Goal: Task Accomplishment & Management: Manage account settings

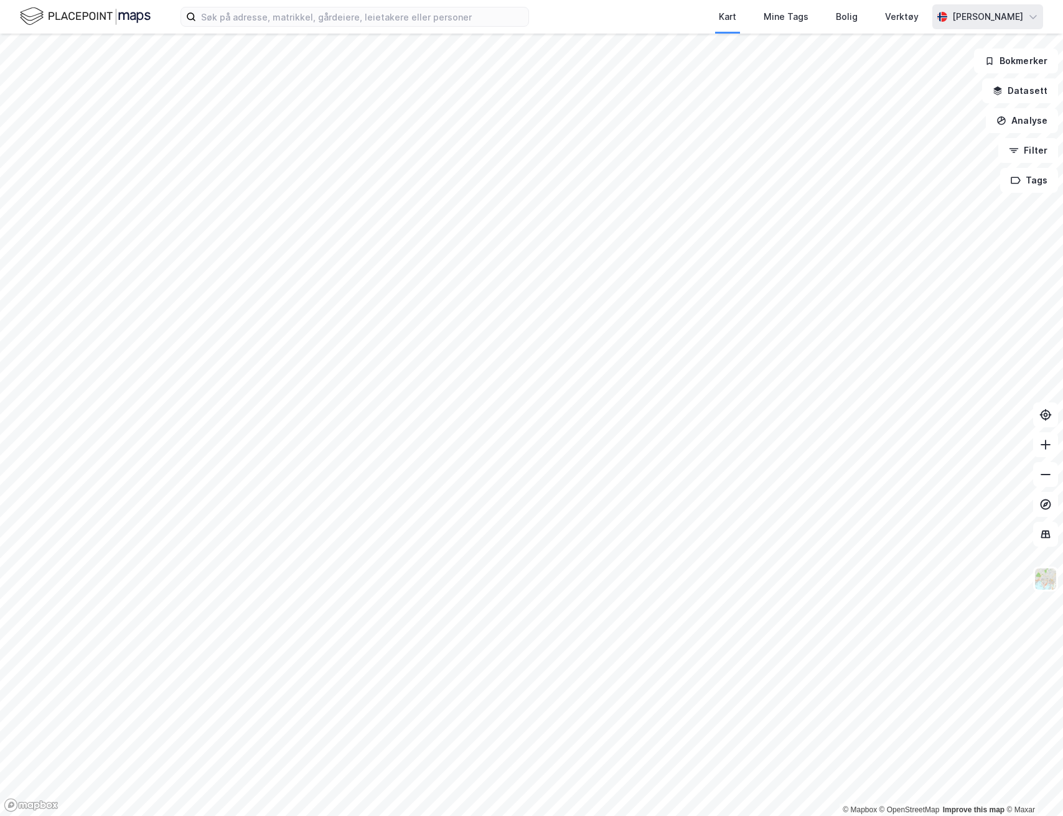
click at [976, 6] on div "[PERSON_NAME]" at bounding box center [987, 16] width 111 height 25
click at [953, 68] on div "Åpne Supervisor portalen" at bounding box center [962, 77] width 162 height 30
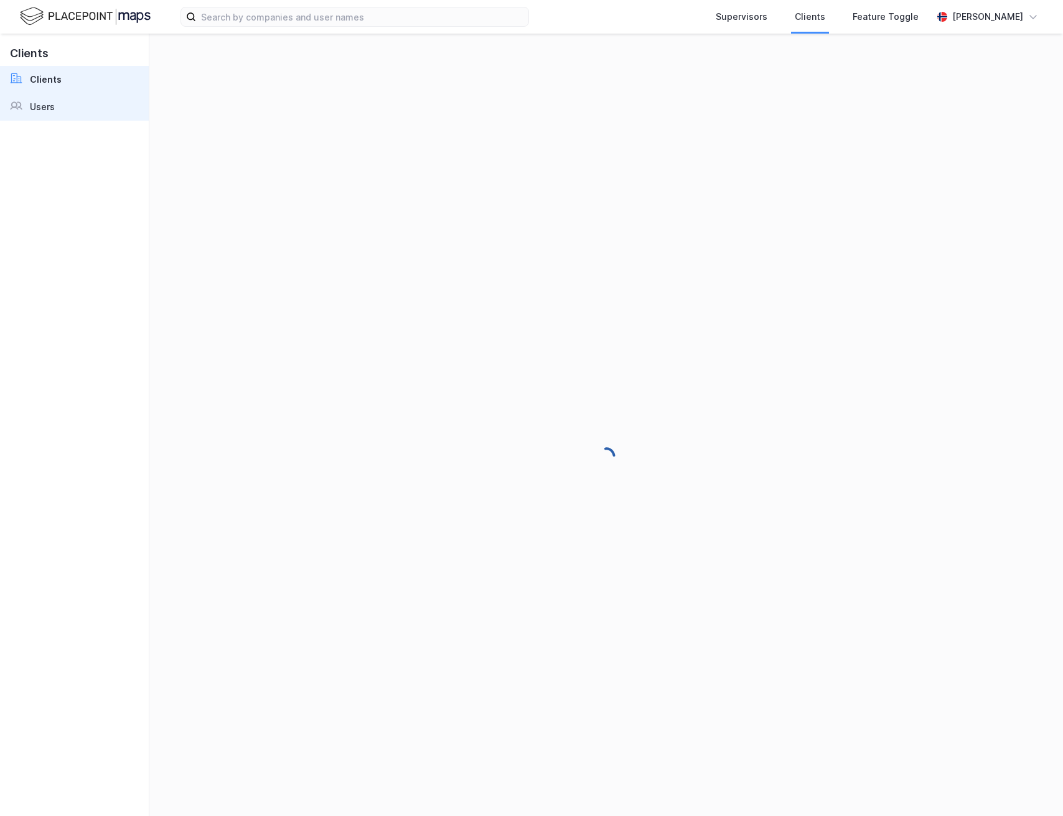
click at [38, 108] on div "Users" at bounding box center [42, 107] width 25 height 15
click at [91, 112] on link "Users" at bounding box center [74, 106] width 149 height 27
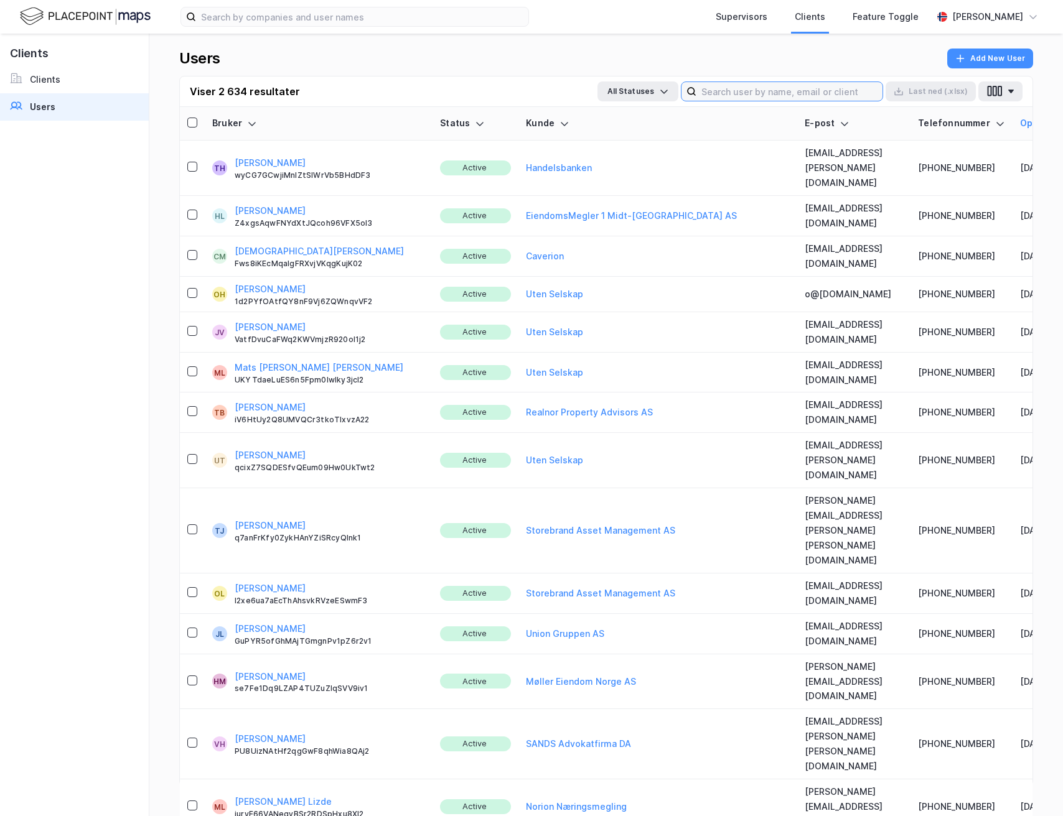
click at [753, 86] on input at bounding box center [789, 91] width 186 height 19
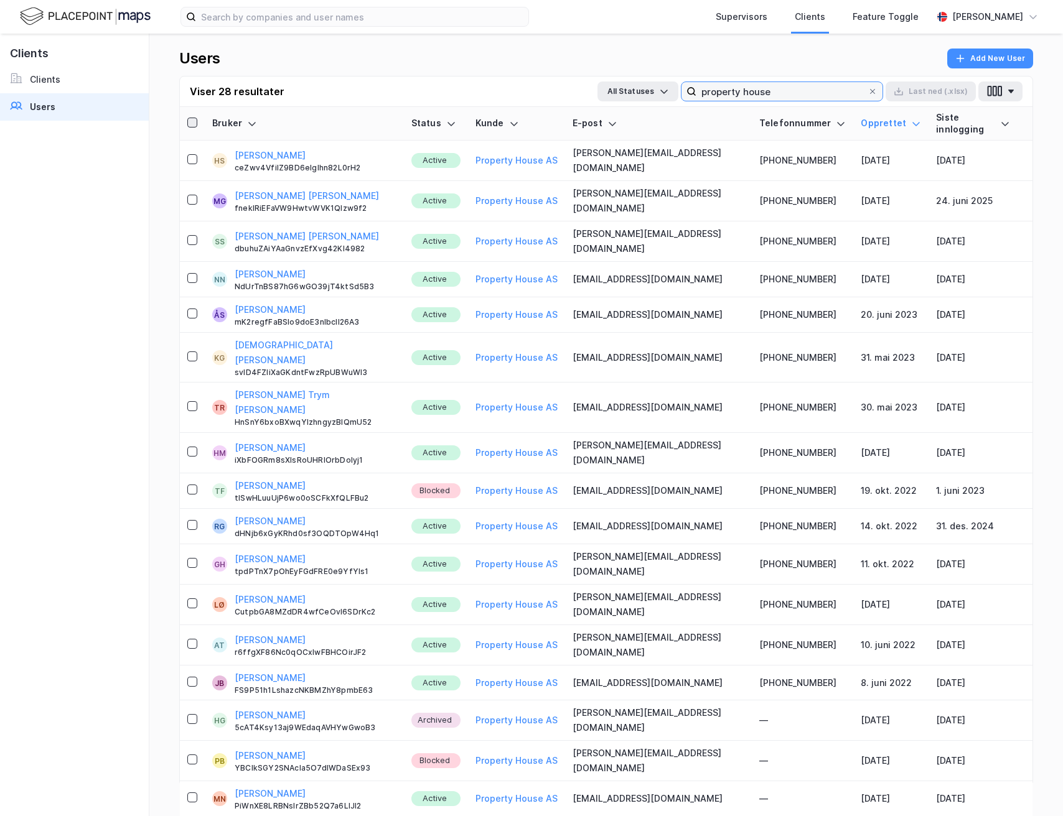
type input "property house"
click at [195, 119] on icon at bounding box center [192, 122] width 9 height 9
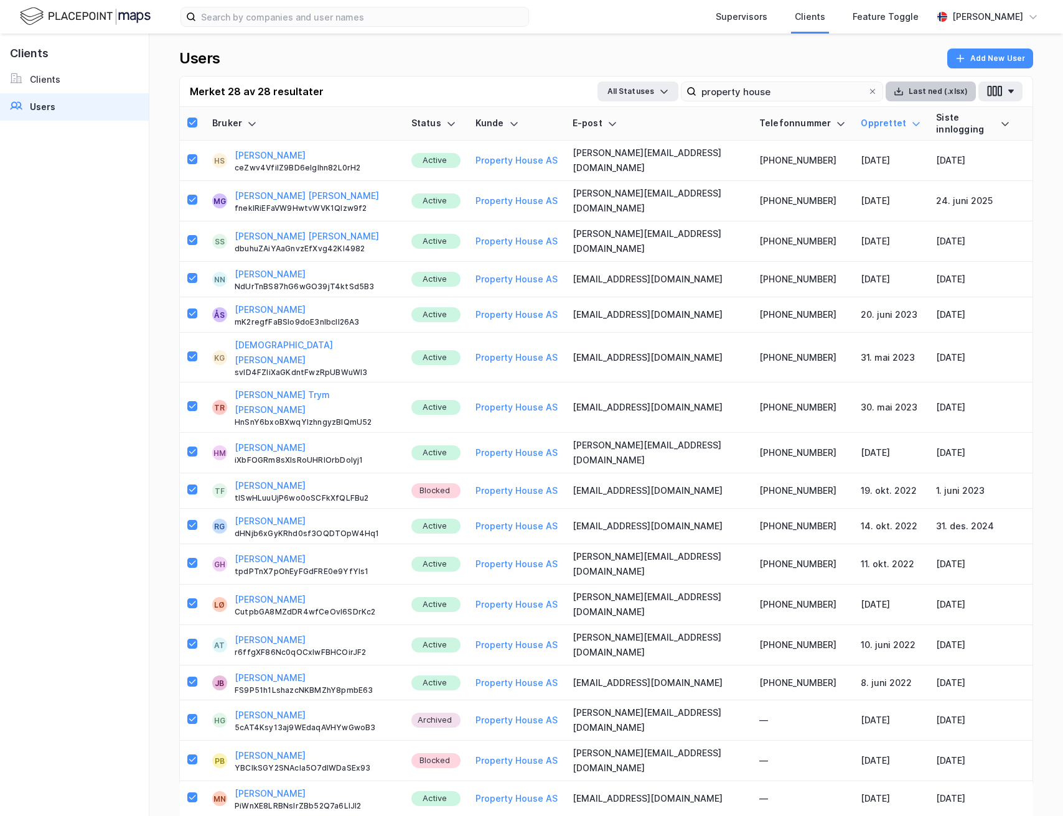
click at [951, 88] on button "Last ned (.xlsx)" at bounding box center [930, 92] width 90 height 20
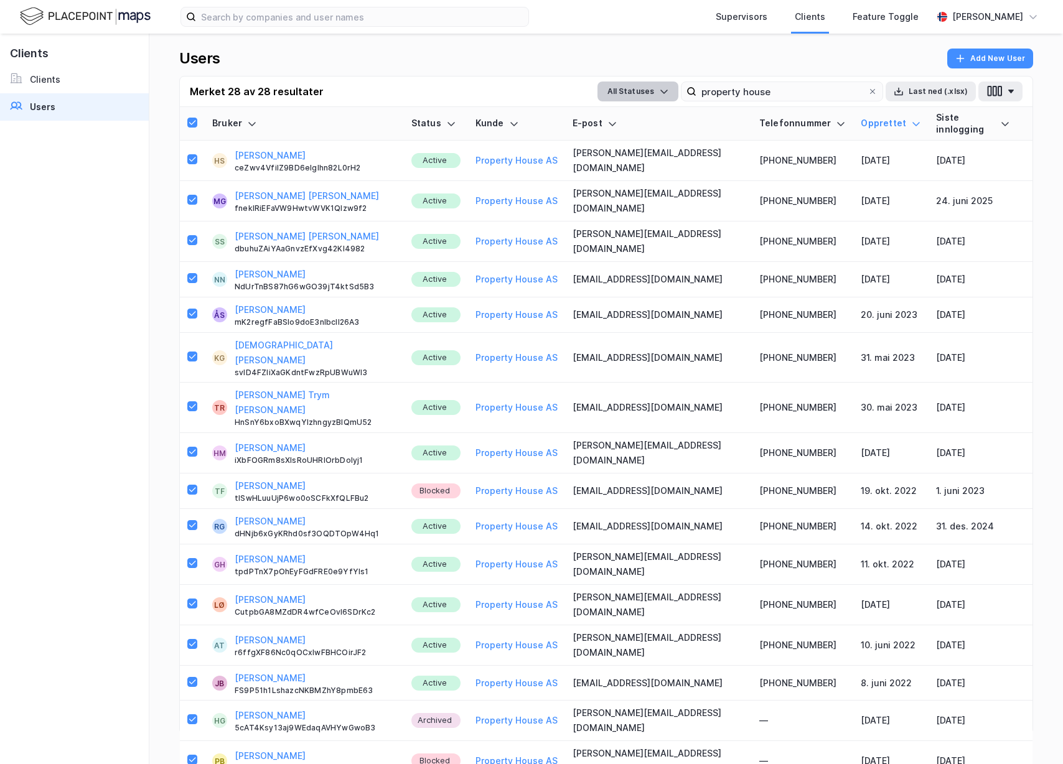
click at [648, 93] on button "All Statuses" at bounding box center [637, 92] width 81 height 20
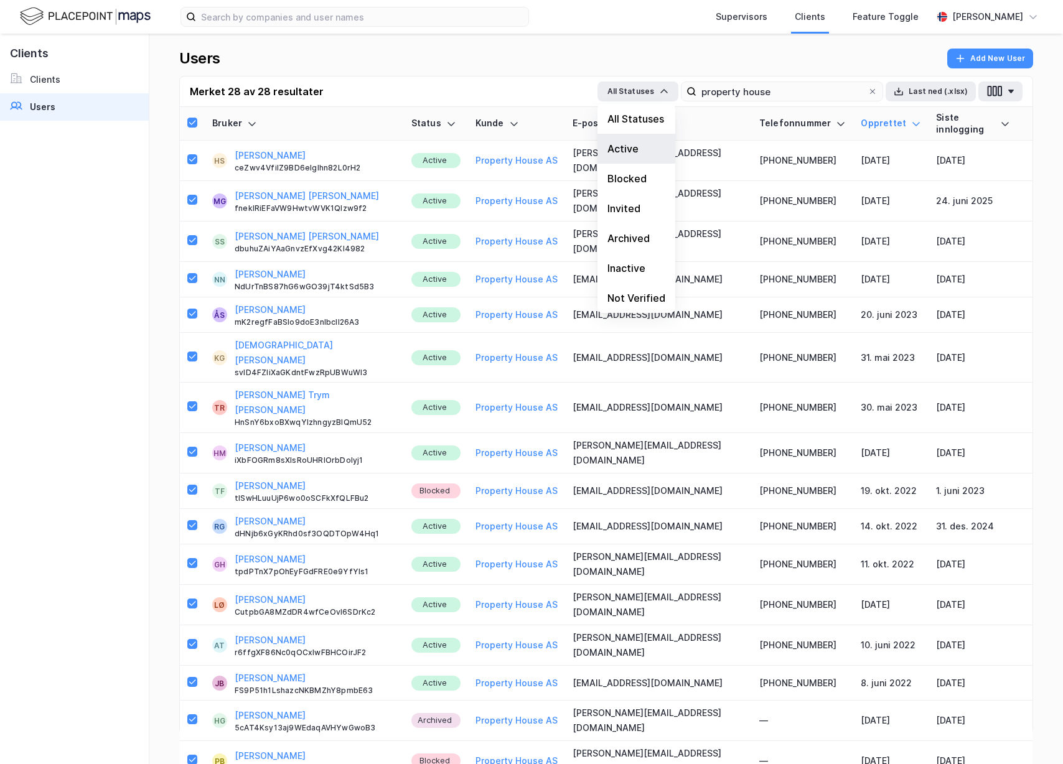
click at [647, 149] on div "Active" at bounding box center [636, 149] width 78 height 30
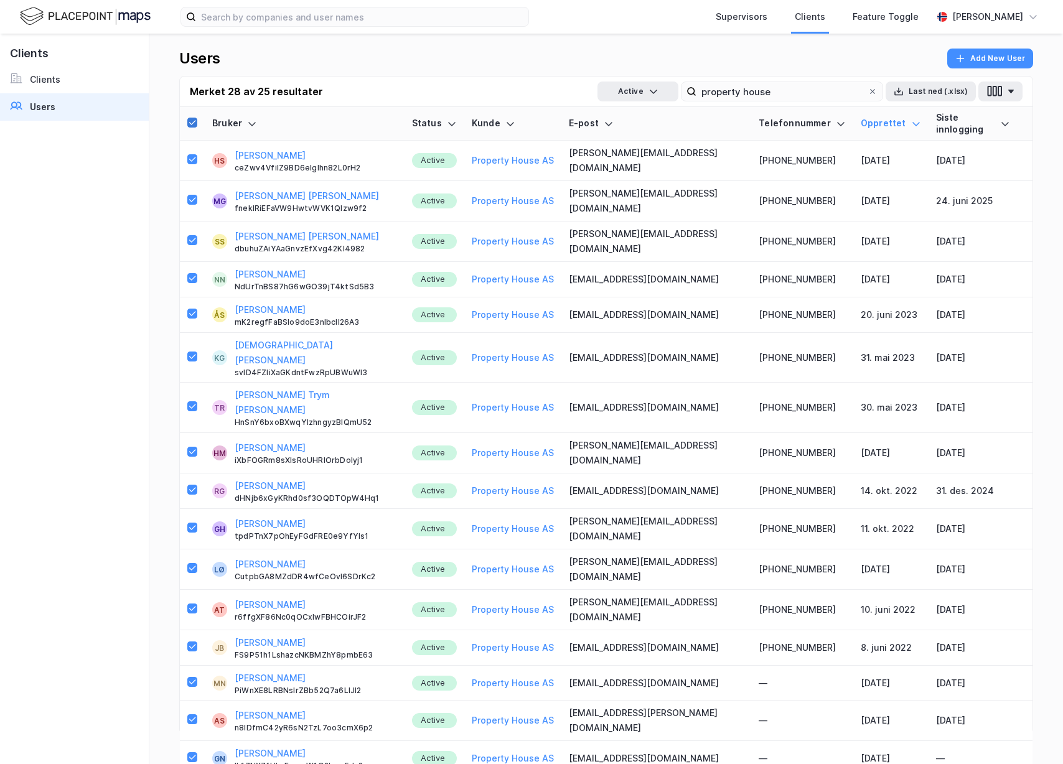
click at [195, 121] on icon at bounding box center [192, 122] width 9 height 9
click at [194, 120] on icon at bounding box center [192, 122] width 9 height 9
click at [197, 118] on div at bounding box center [192, 124] width 10 height 12
click at [195, 118] on icon at bounding box center [192, 122] width 9 height 9
click at [193, 118] on icon at bounding box center [192, 122] width 9 height 9
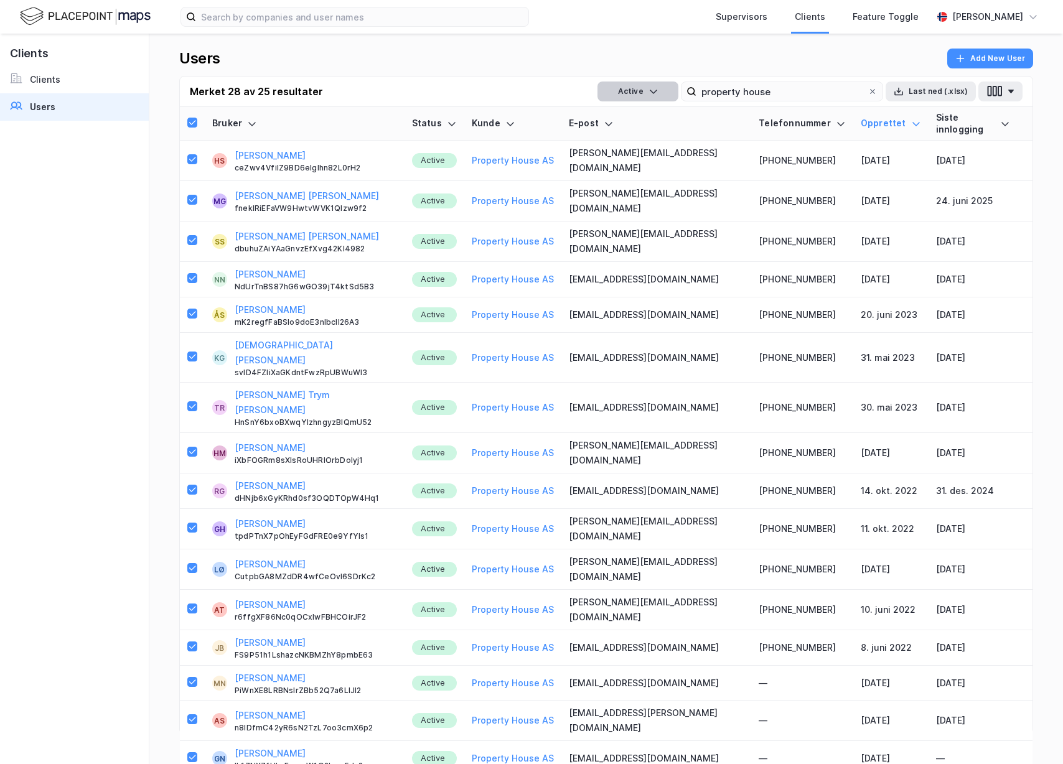
click at [666, 96] on button "Active" at bounding box center [637, 92] width 81 height 20
drag, startPoint x: 645, startPoint y: 121, endPoint x: 604, endPoint y: 119, distance: 41.1
click at [645, 121] on div "All Statuses" at bounding box center [636, 119] width 78 height 30
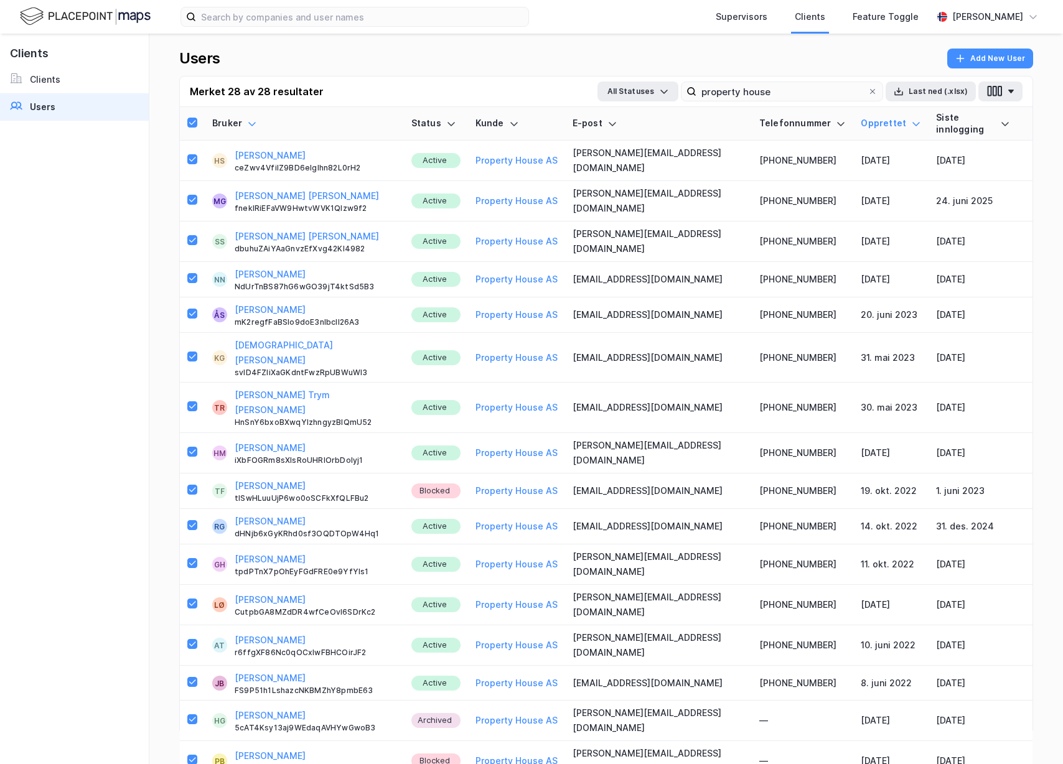
drag, startPoint x: 196, startPoint y: 119, endPoint x: 251, endPoint y: 116, distance: 55.5
click at [196, 119] on icon at bounding box center [192, 122] width 9 height 9
click at [645, 88] on button "All Statuses" at bounding box center [637, 92] width 81 height 20
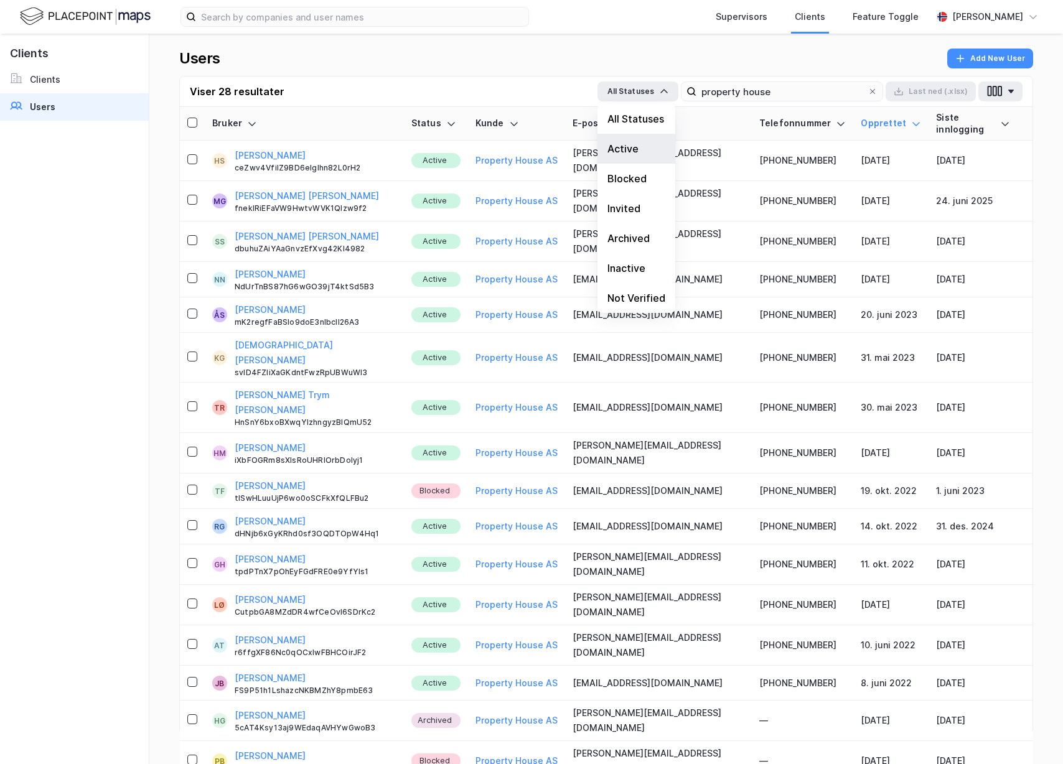
click at [657, 151] on div "Active" at bounding box center [636, 149] width 78 height 30
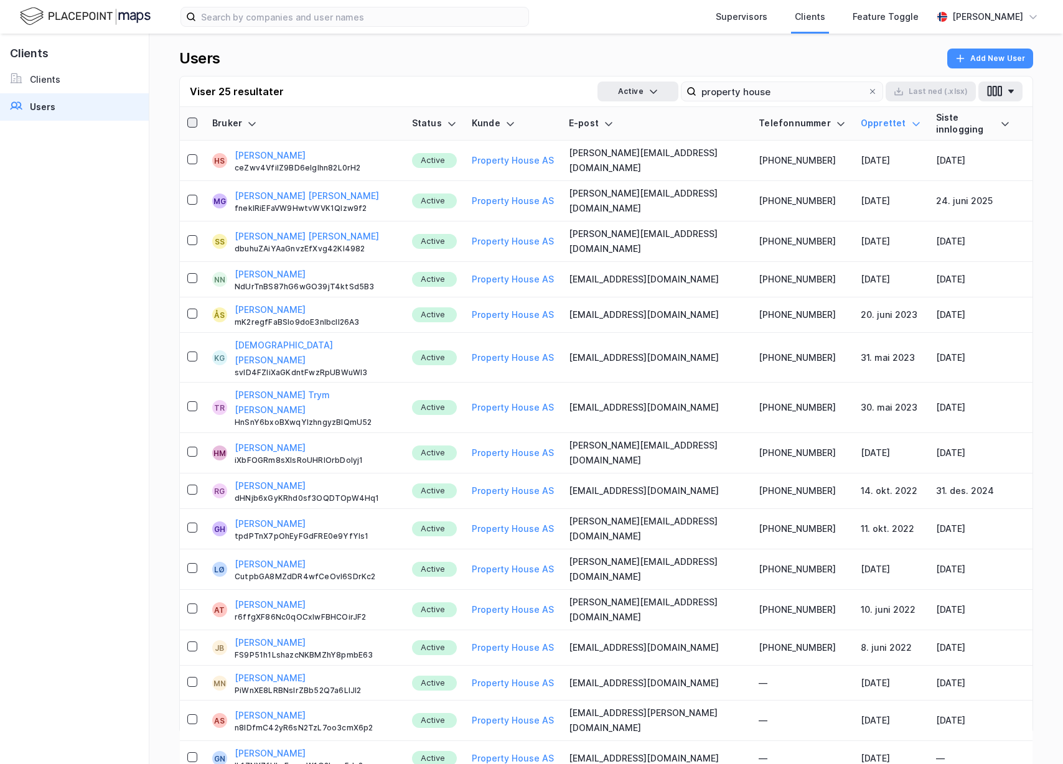
click at [197, 119] on div at bounding box center [192, 124] width 10 height 12
click at [188, 118] on icon at bounding box center [192, 122] width 9 height 9
click at [944, 87] on button "Last ned (.xlsx)" at bounding box center [930, 92] width 90 height 20
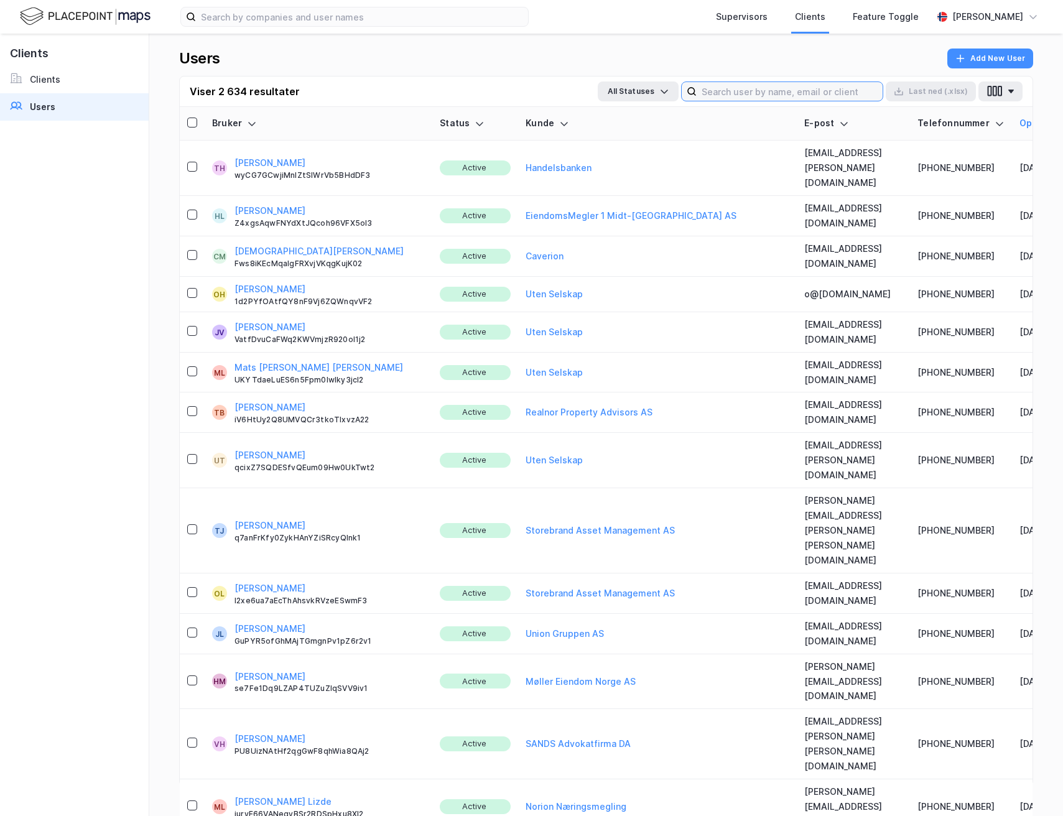
click at [729, 93] on input at bounding box center [790, 91] width 186 height 19
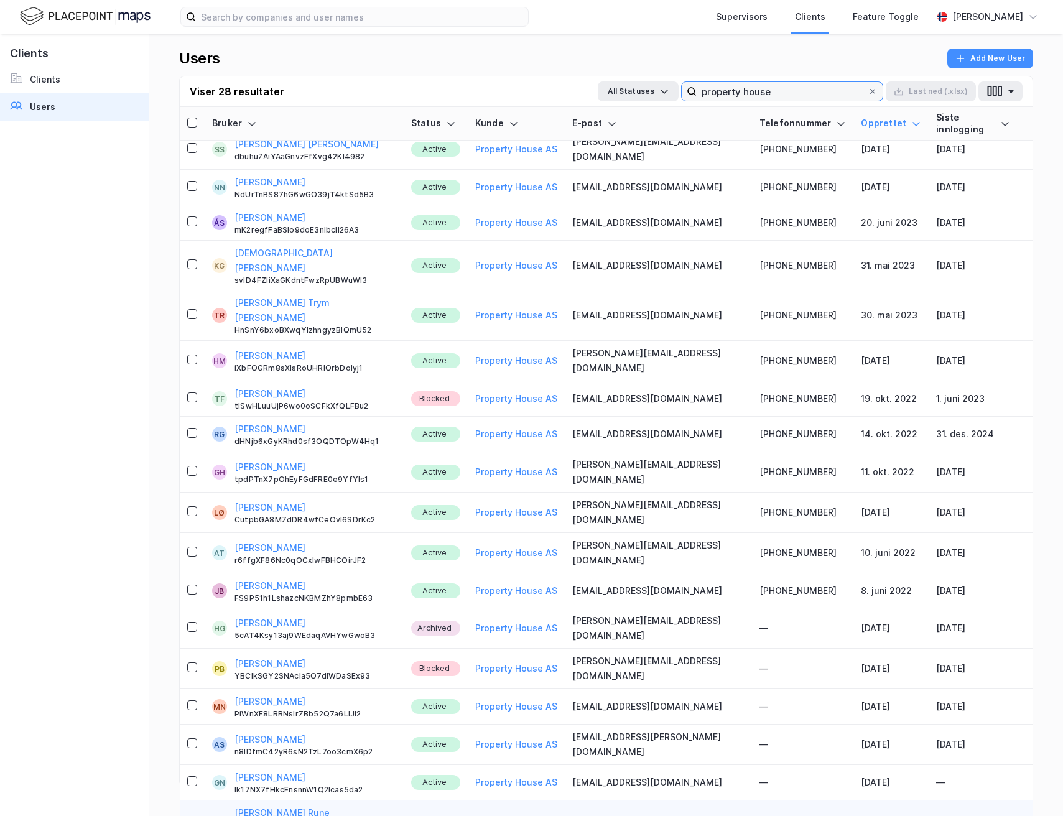
scroll to position [307, 0]
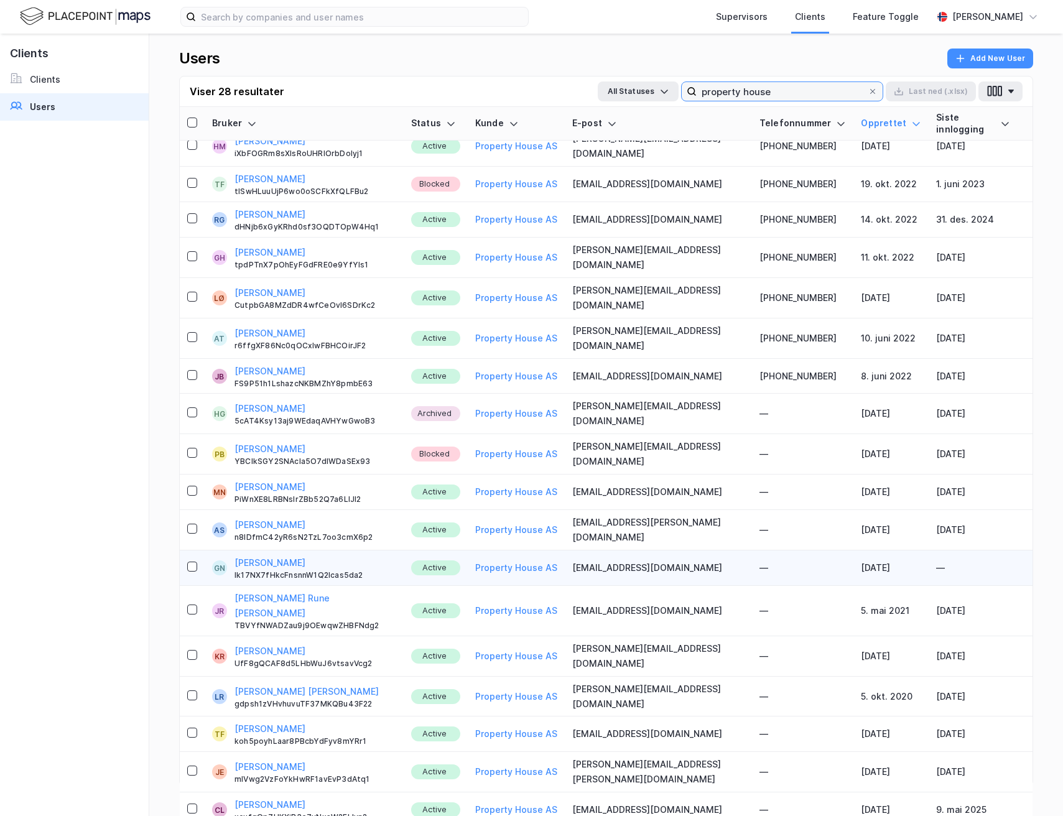
type input "property house"
click at [874, 92] on icon at bounding box center [872, 91] width 5 height 5
click at [868, 92] on input "property house" at bounding box center [782, 91] width 171 height 19
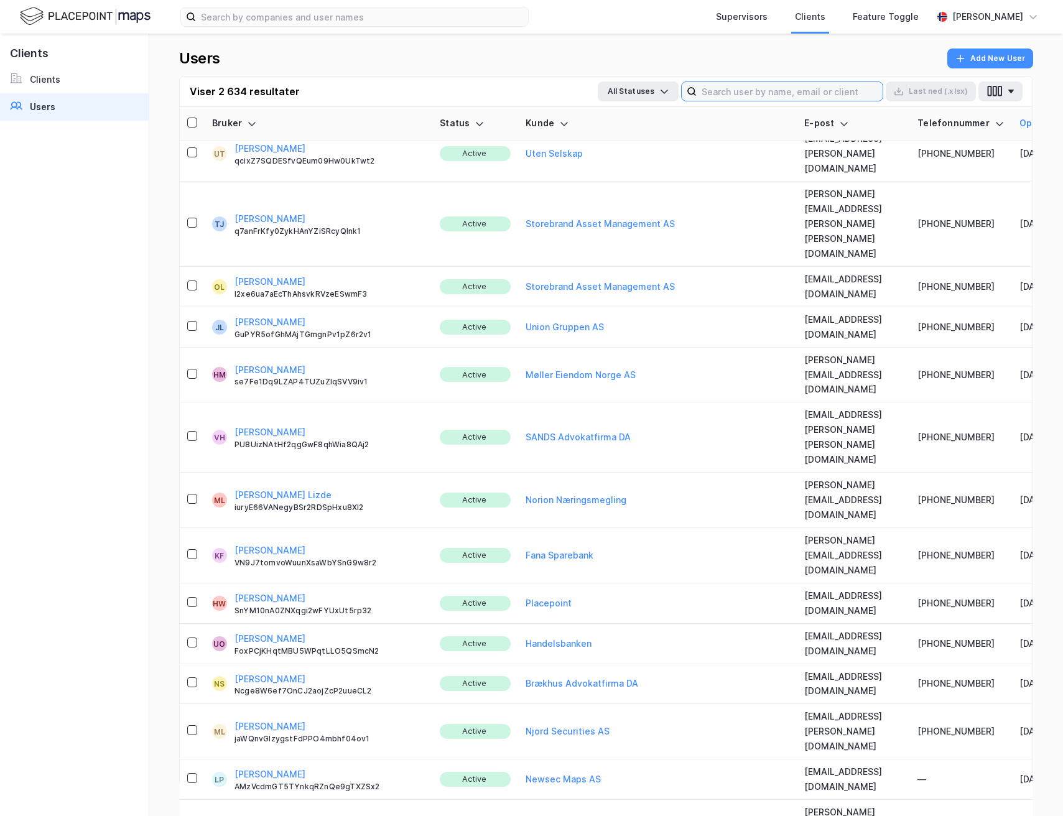
click at [786, 89] on input at bounding box center [790, 91] width 186 height 19
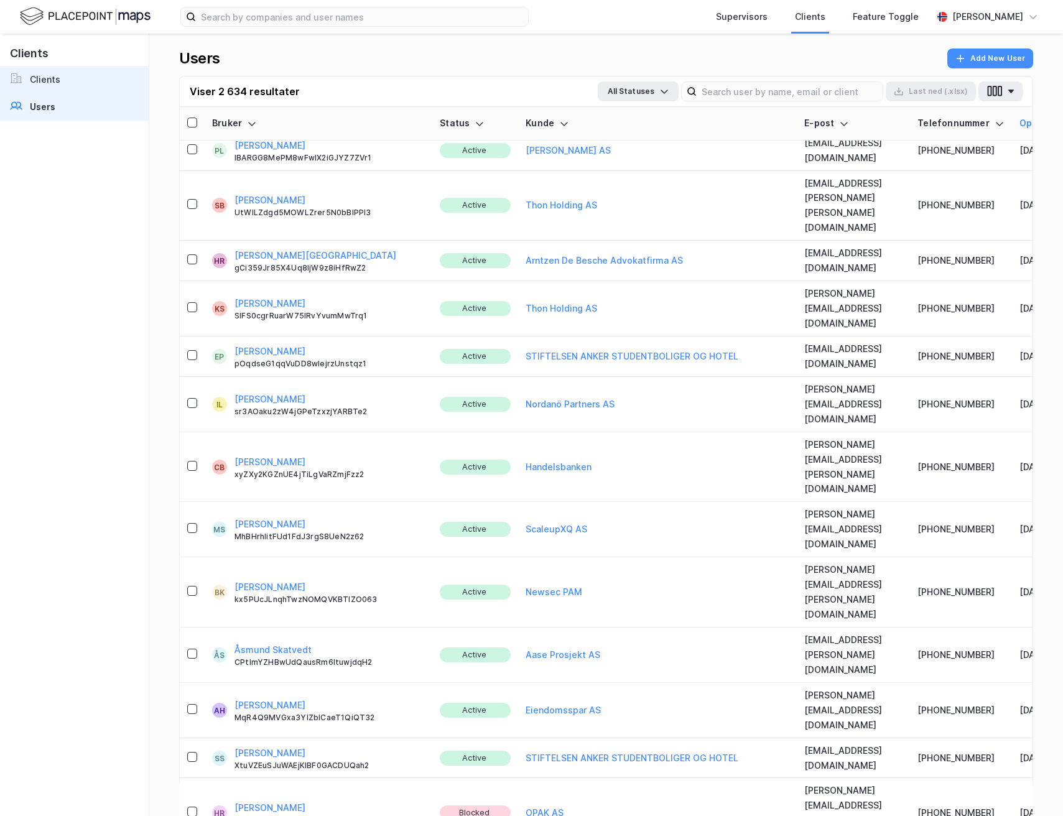
click at [72, 73] on link "Clients" at bounding box center [74, 79] width 149 height 27
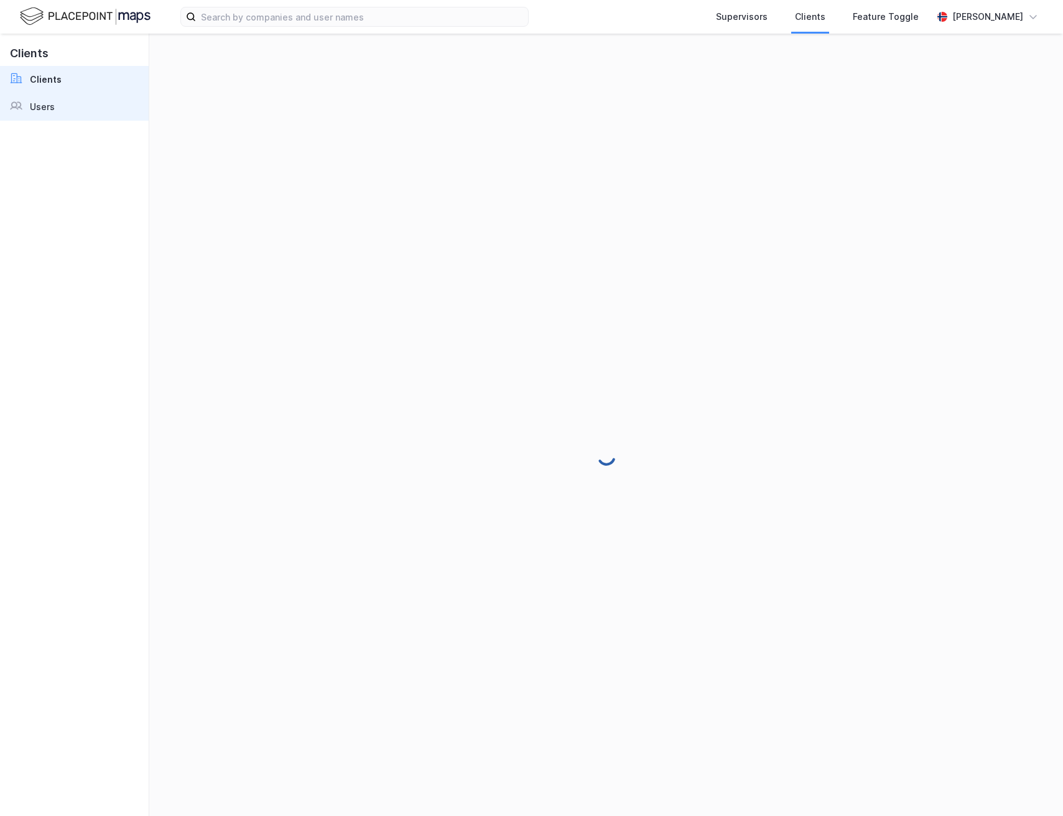
click at [115, 111] on link "Users" at bounding box center [74, 106] width 149 height 27
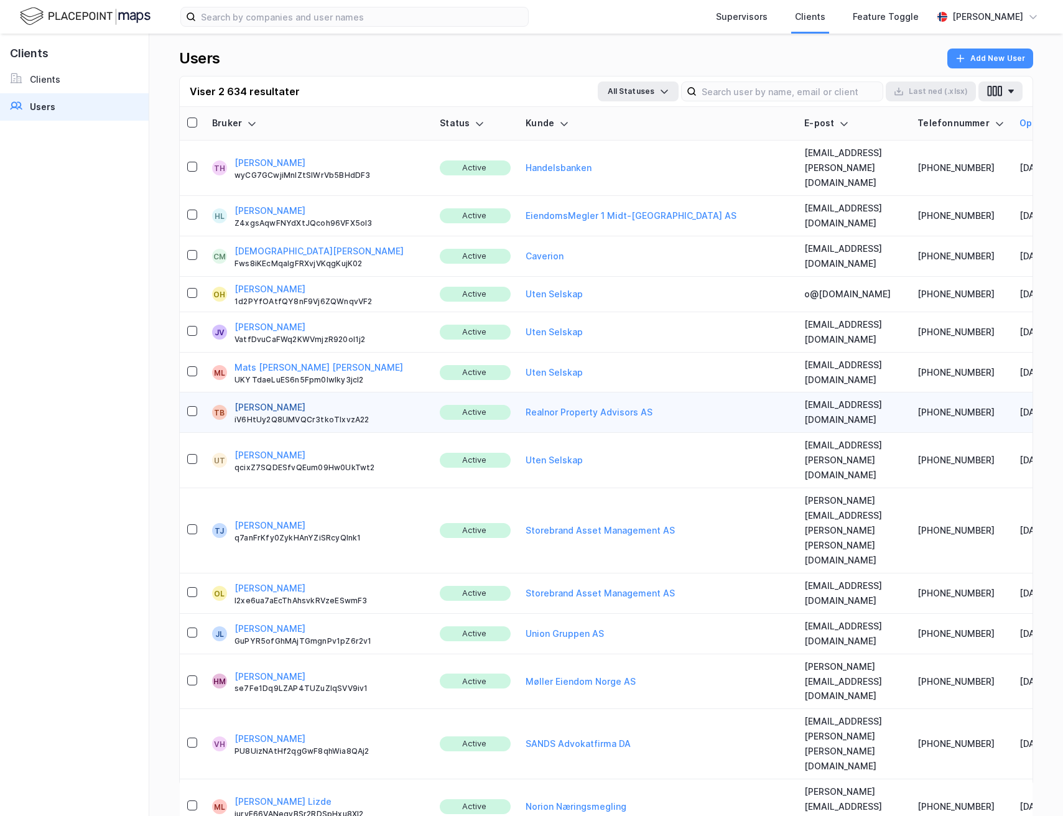
click at [257, 400] on button "[PERSON_NAME]" at bounding box center [270, 407] width 71 height 15
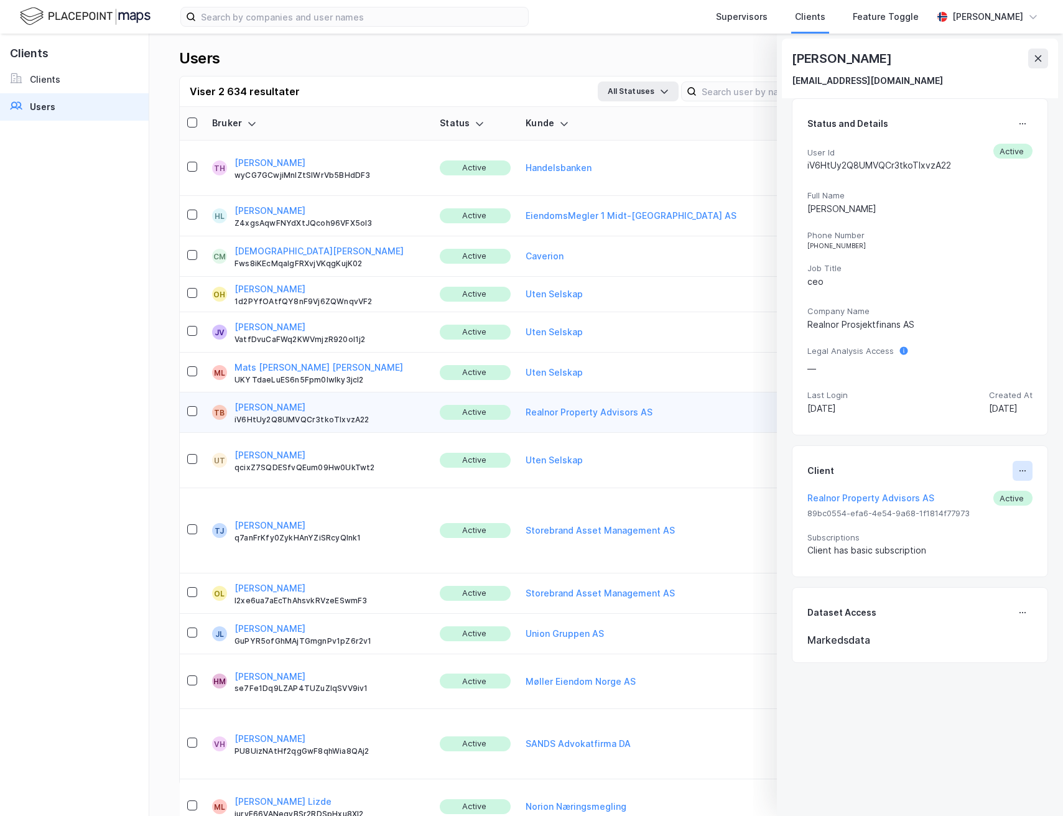
click at [1018, 473] on icon at bounding box center [1023, 471] width 10 height 10
click at [982, 474] on div "Set Client" at bounding box center [981, 475] width 43 height 15
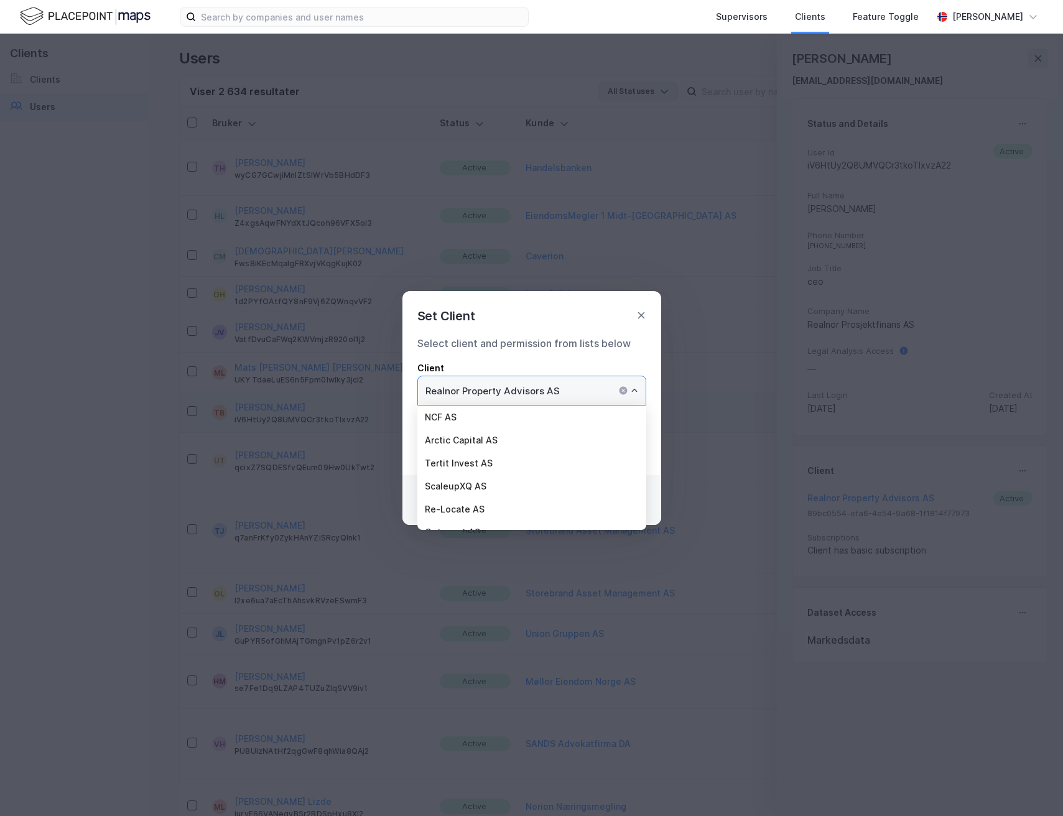
click at [582, 391] on input "Realnor Property Advisors AS" at bounding box center [532, 390] width 228 height 29
click at [467, 451] on li "Property House AS" at bounding box center [531, 449] width 229 height 23
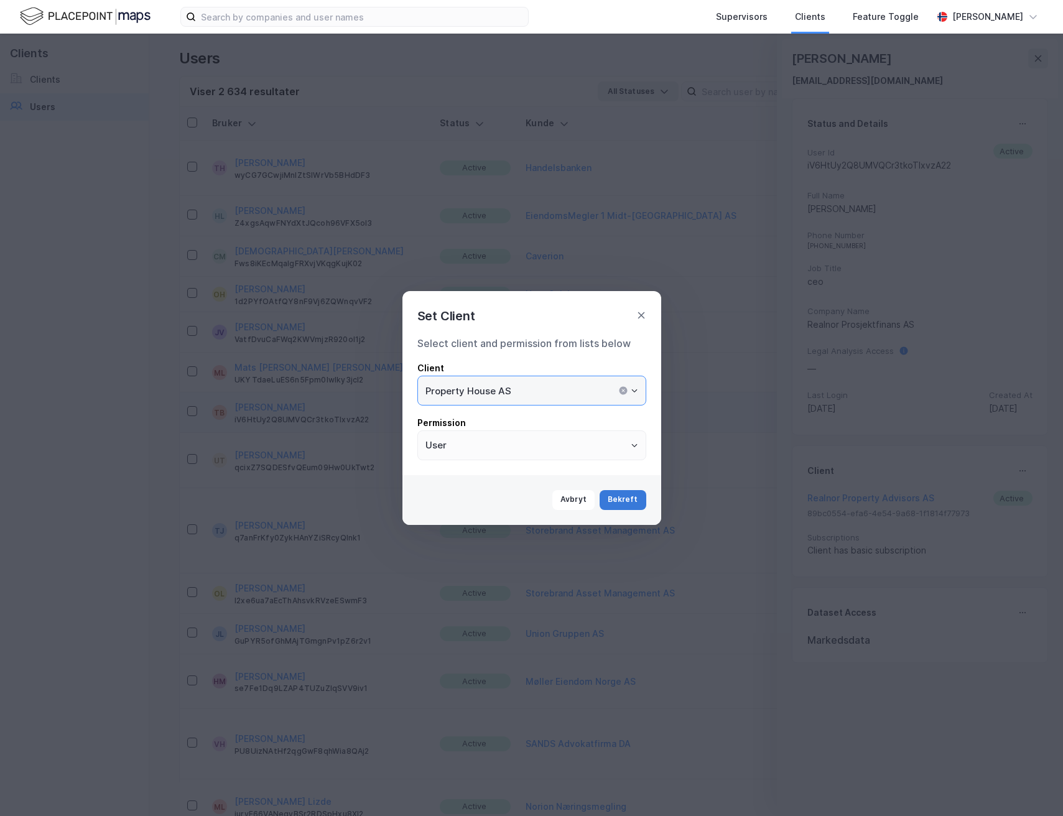
type input "Property House AS"
click at [625, 501] on button "Bekreft" at bounding box center [623, 500] width 47 height 20
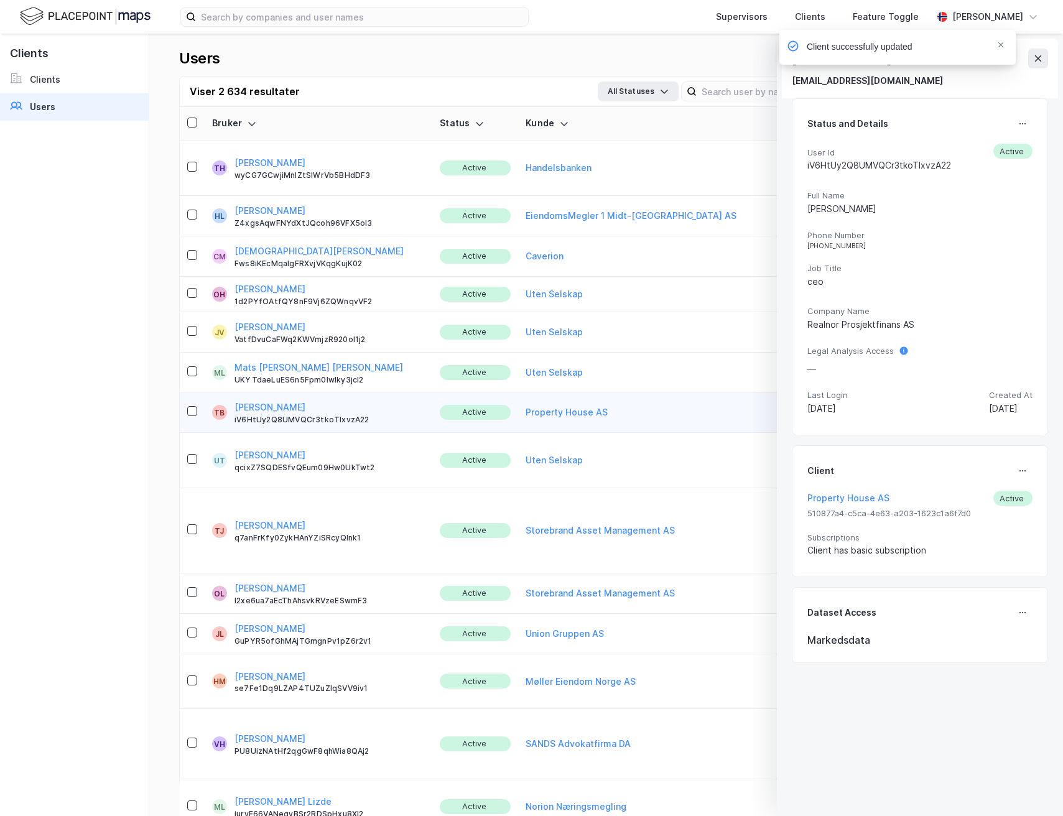
click at [1037, 65] on div "Client successfully updated" at bounding box center [935, 50] width 236 height 41
click at [1037, 62] on div "Client successfully updated" at bounding box center [935, 50] width 236 height 41
click at [1005, 45] on div "Client successfully updated" at bounding box center [898, 47] width 236 height 35
click at [1004, 45] on icon "Notifications Alt+T" at bounding box center [1000, 44] width 7 height 7
drag, startPoint x: 1040, startPoint y: 53, endPoint x: 1025, endPoint y: 56, distance: 15.3
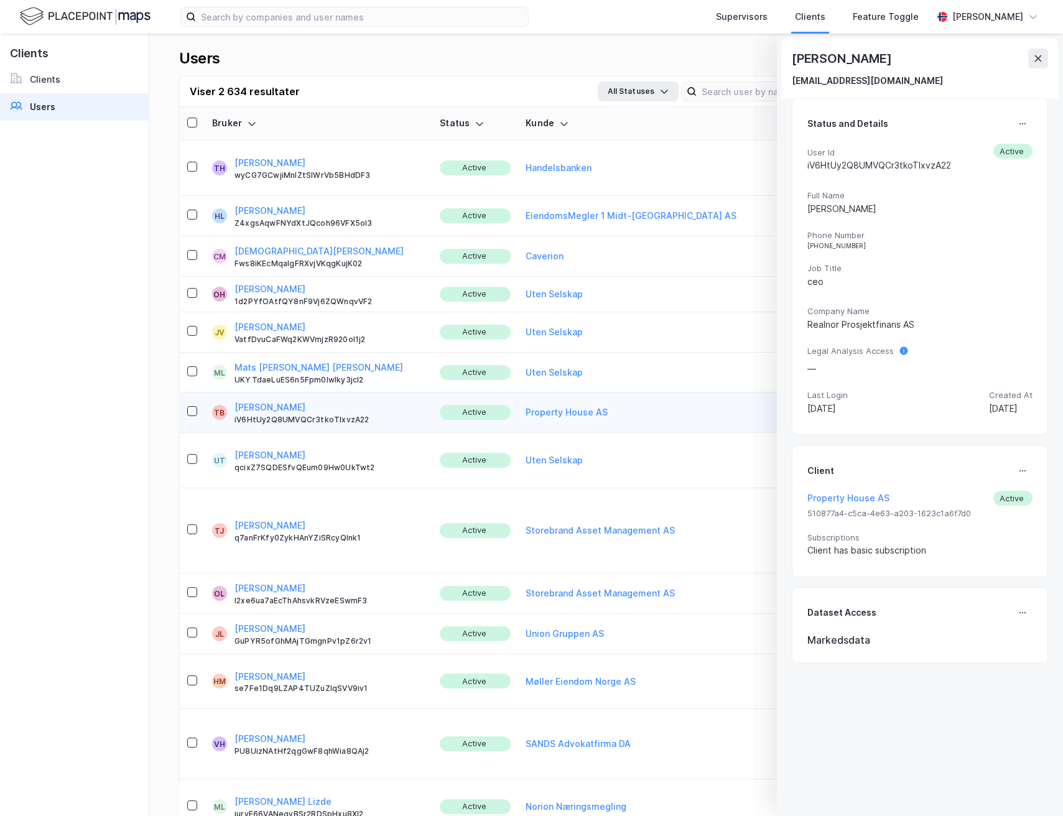
click at [1040, 53] on div "Supervisors Clients Feature Toggle [PERSON_NAME] [PERSON_NAME] [EMAIL_ADDRESS][…" at bounding box center [531, 408] width 1063 height 816
drag, startPoint x: 1039, startPoint y: 58, endPoint x: 767, endPoint y: 80, distance: 273.3
click at [1040, 58] on icon at bounding box center [1038, 59] width 10 height 10
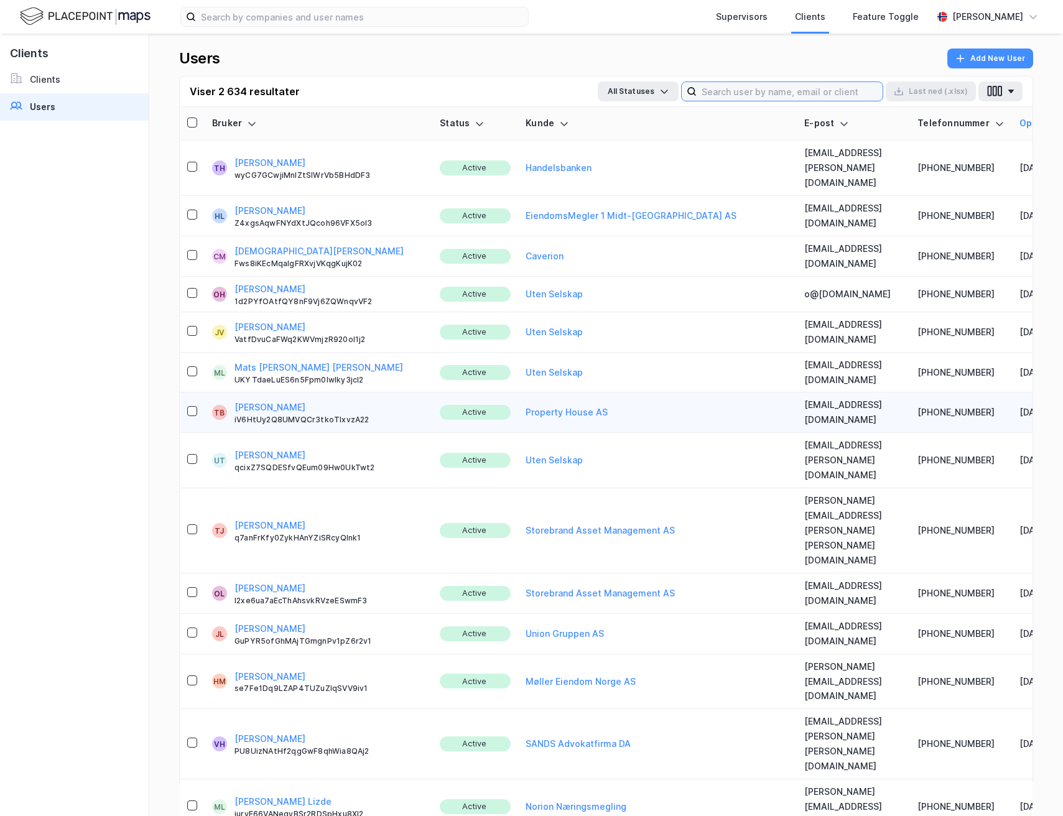
click at [754, 88] on input at bounding box center [790, 91] width 186 height 19
click at [750, 91] on input at bounding box center [790, 91] width 186 height 19
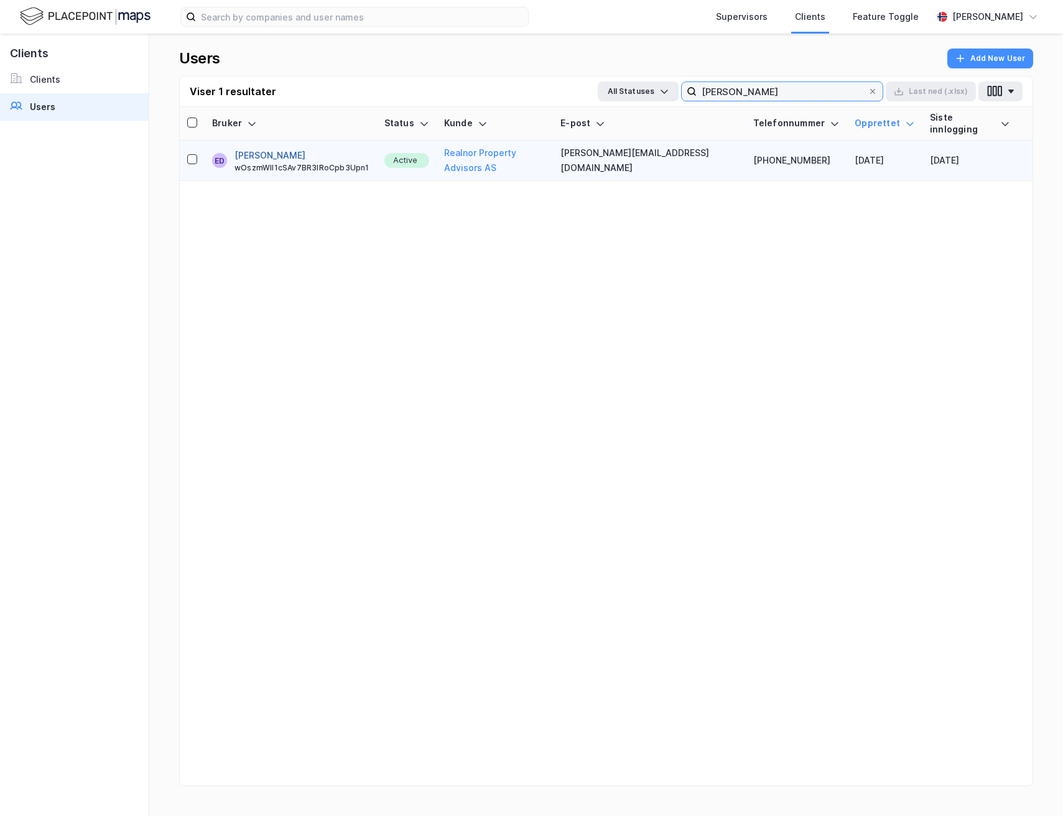
type input "[PERSON_NAME]"
click at [266, 148] on button "[PERSON_NAME]" at bounding box center [270, 155] width 71 height 15
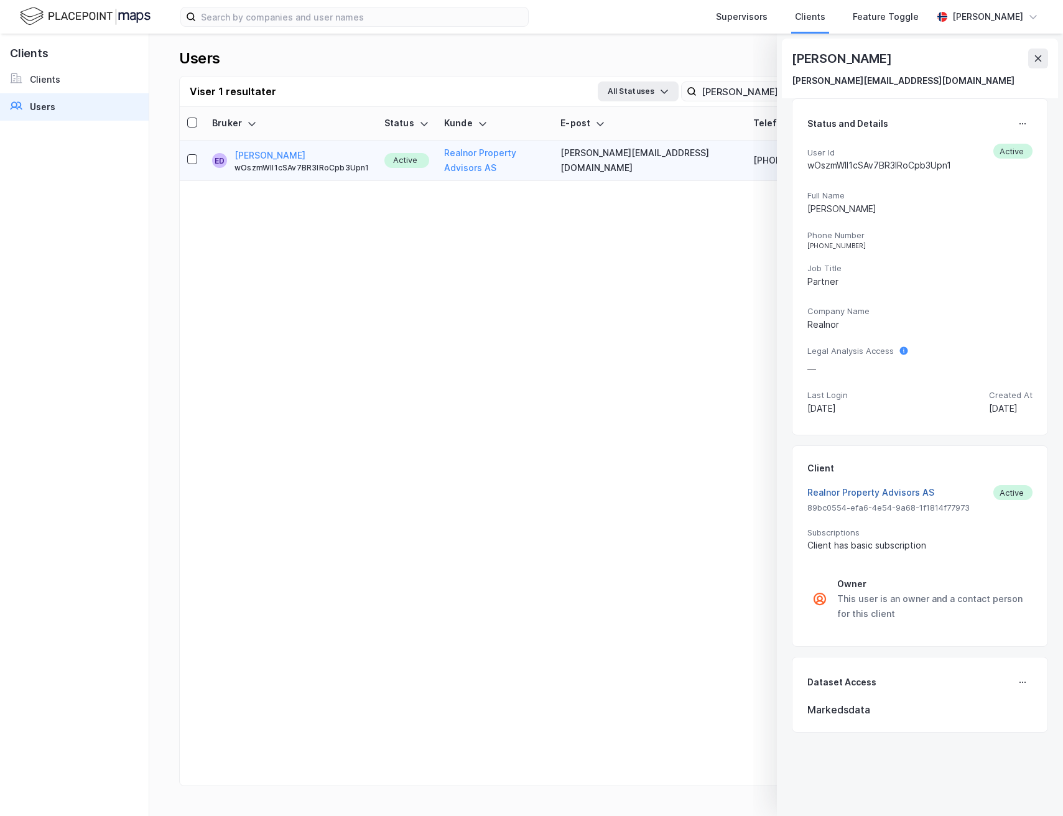
click at [879, 495] on button "Realnor Property Advisors AS" at bounding box center [871, 492] width 127 height 15
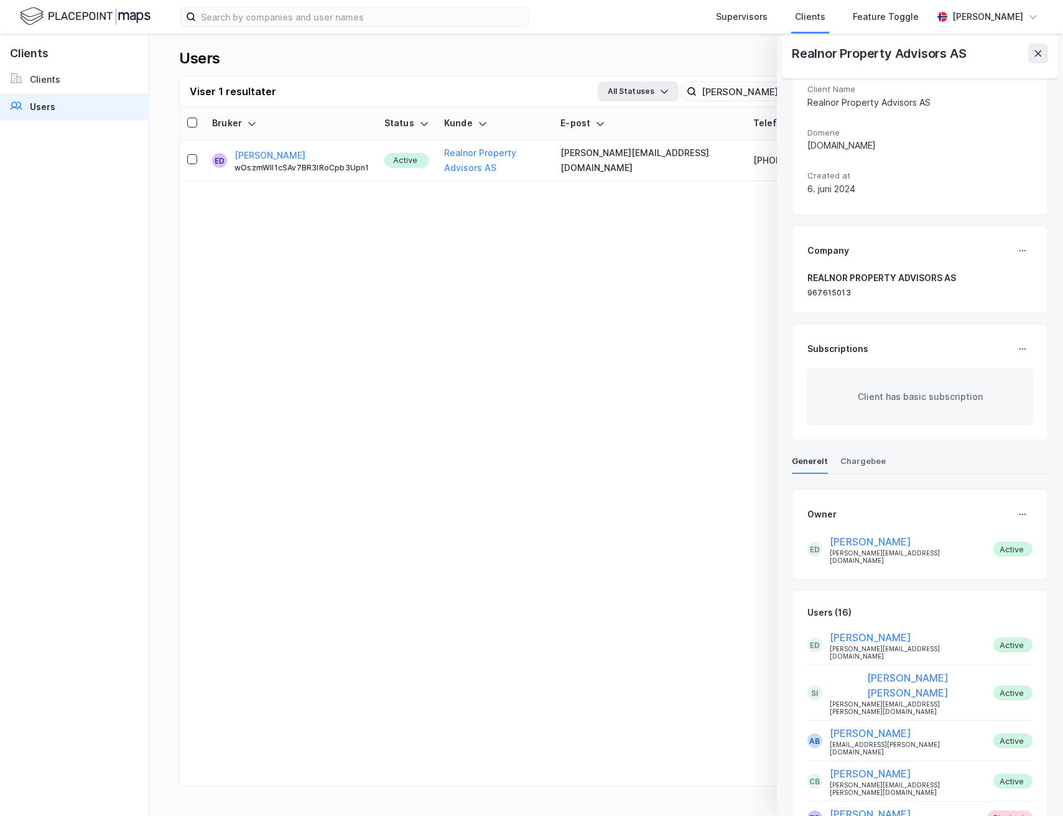
scroll to position [93, 0]
click at [1022, 518] on button at bounding box center [1023, 513] width 20 height 20
click at [980, 524] on div "Set Owner" at bounding box center [980, 518] width 45 height 15
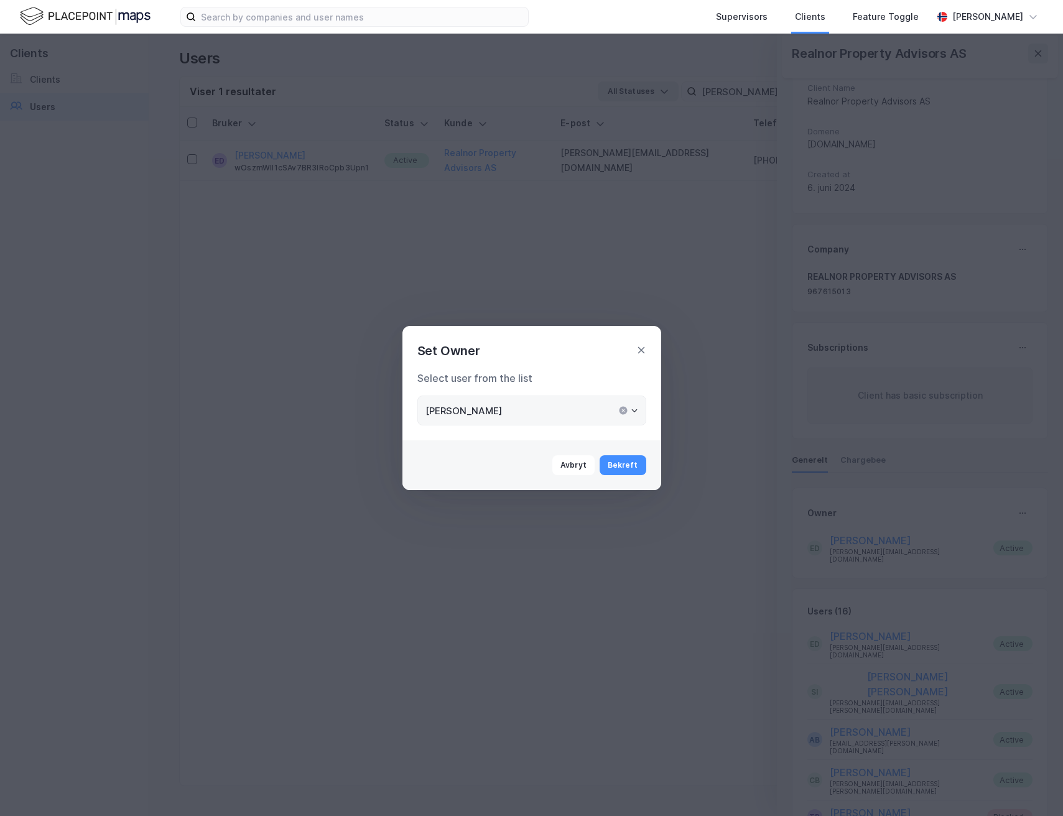
click at [636, 413] on icon "Open" at bounding box center [634, 410] width 7 height 7
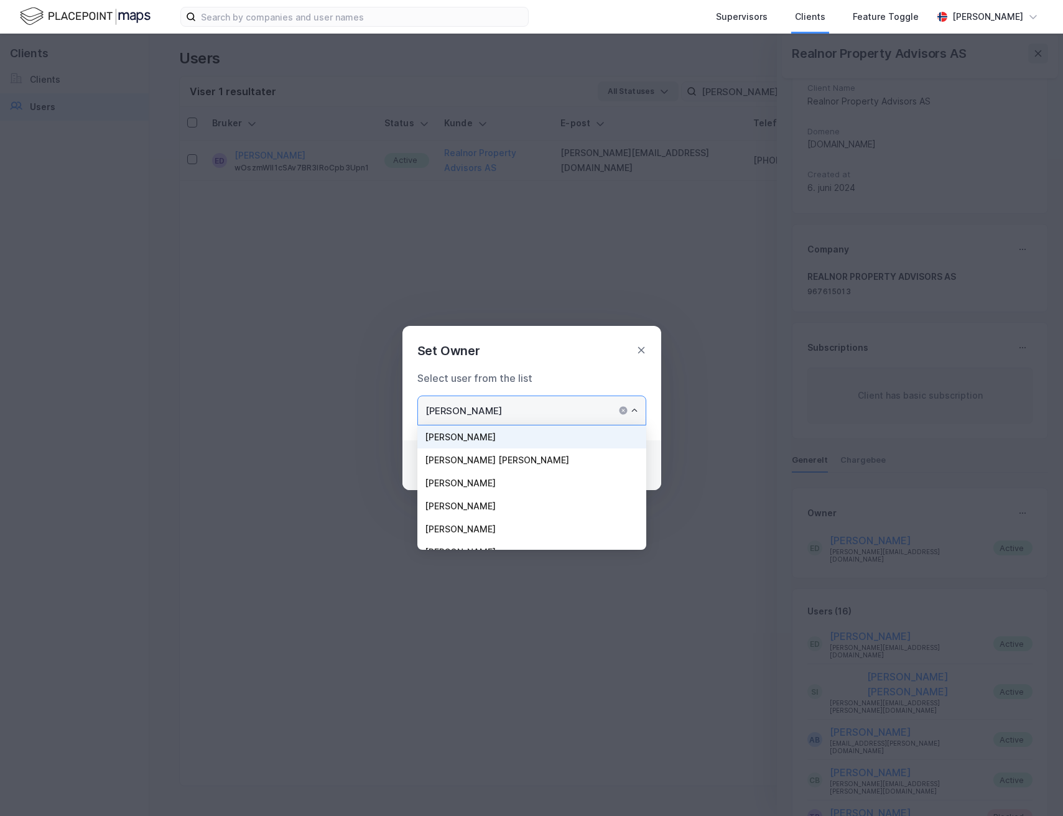
click at [508, 459] on li "[PERSON_NAME] [PERSON_NAME]" at bounding box center [531, 460] width 229 height 23
type input "[PERSON_NAME] [PERSON_NAME]"
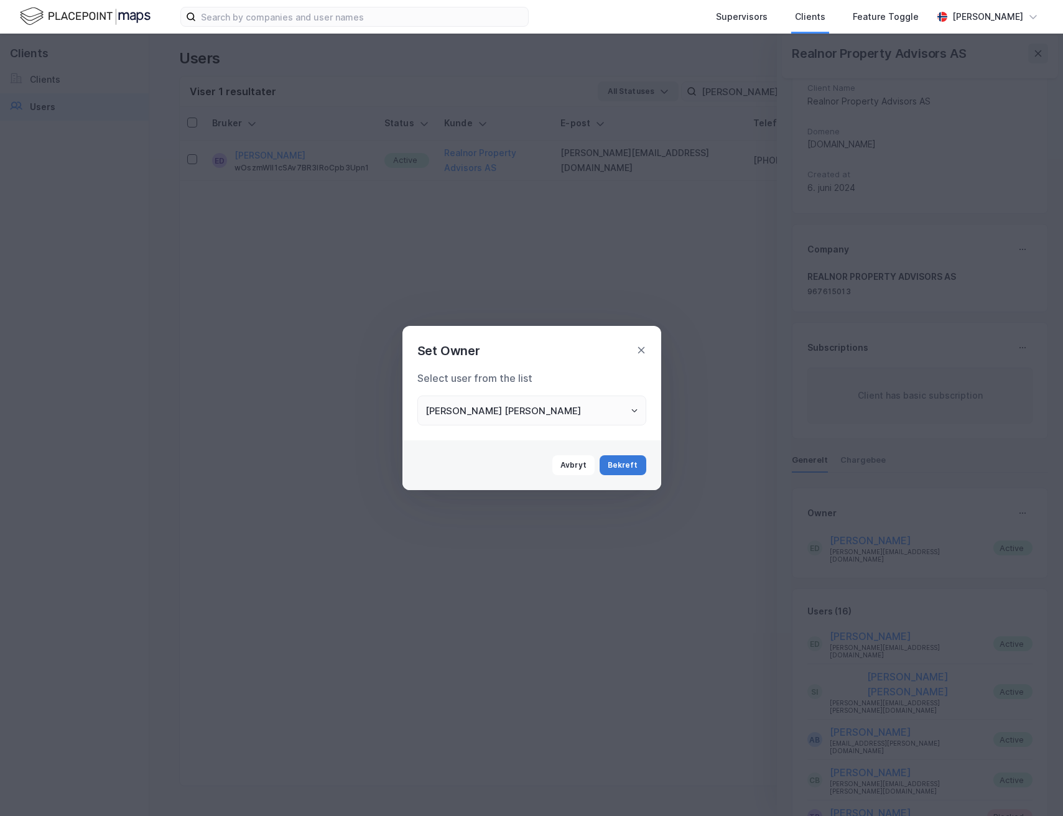
click at [627, 465] on button "Bekreft" at bounding box center [623, 465] width 47 height 20
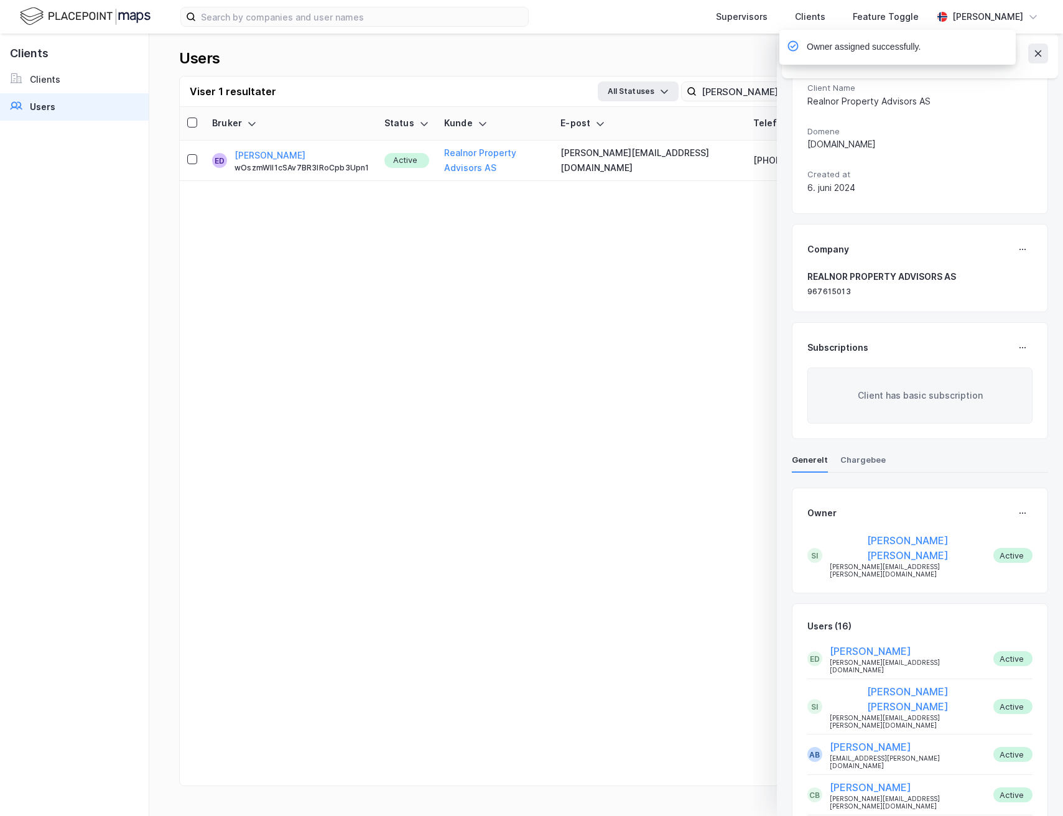
click at [1036, 51] on div "Owner assigned successfully." at bounding box center [935, 50] width 236 height 41
click at [997, 46] on div "Owner assigned successfully." at bounding box center [896, 47] width 219 height 15
click at [941, 48] on div "Owner assigned successfully." at bounding box center [896, 47] width 219 height 15
click at [895, 62] on div "Notifications Alt+T" at bounding box center [898, 63] width 236 height 3
click at [472, 404] on div "Bruker Status [PERSON_NAME] E-post Telefonnummer Opprettet Siste innlogging ED …" at bounding box center [606, 461] width 853 height 709
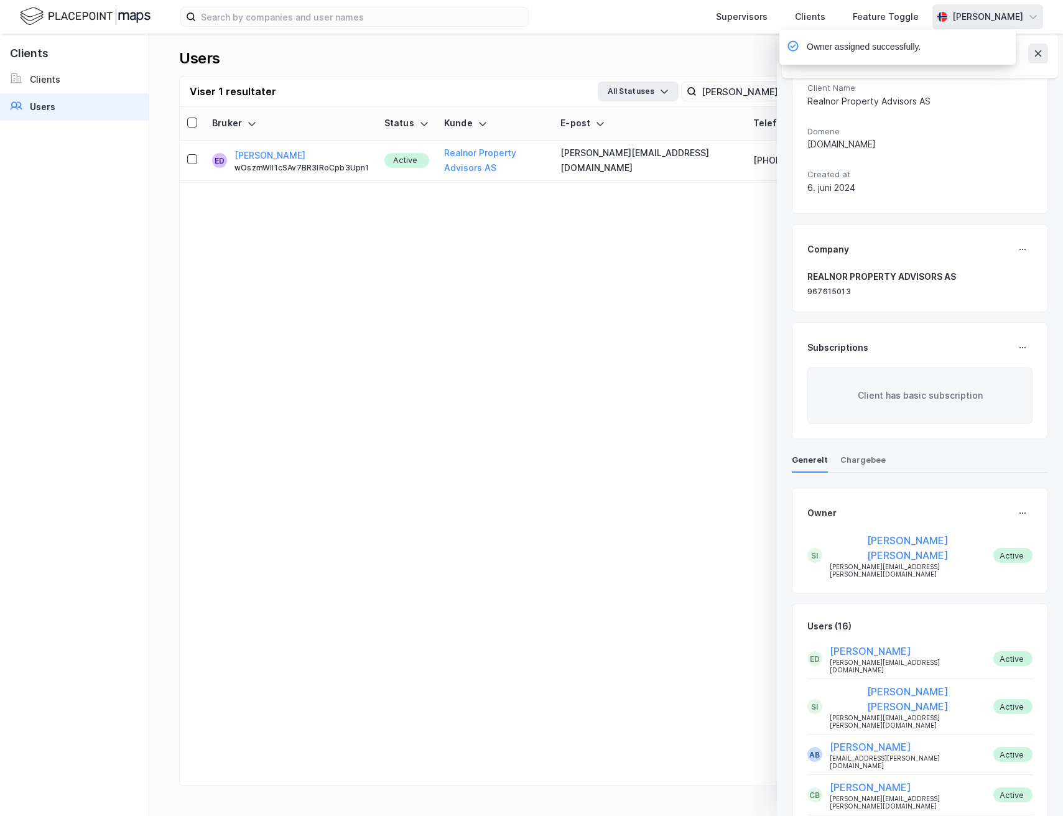
drag, startPoint x: 851, startPoint y: 213, endPoint x: 1001, endPoint y: 15, distance: 248.2
click at [852, 215] on div "Status and details Id 89bc0554-efa6-4e54-9a68-1f1814f77973 Active Client Name R…" at bounding box center [920, 640] width 256 height 1298
click at [1038, 58] on icon at bounding box center [1038, 54] width 10 height 10
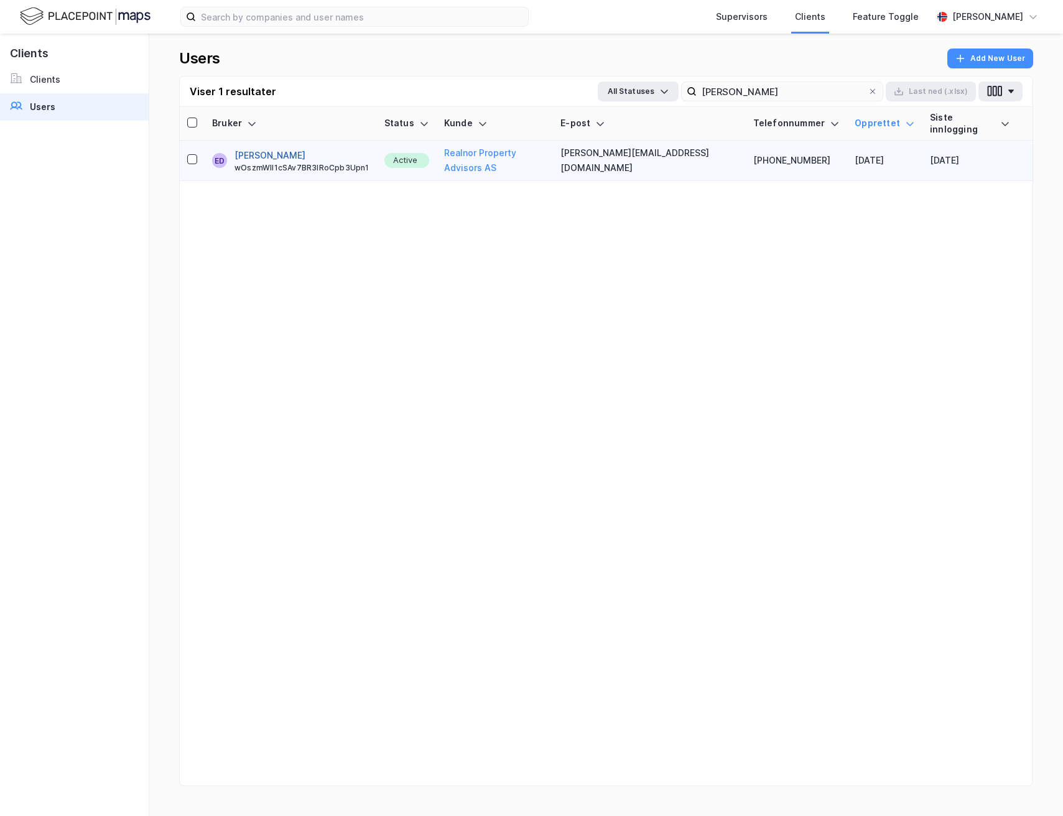
click at [263, 148] on button "[PERSON_NAME]" at bounding box center [270, 155] width 71 height 15
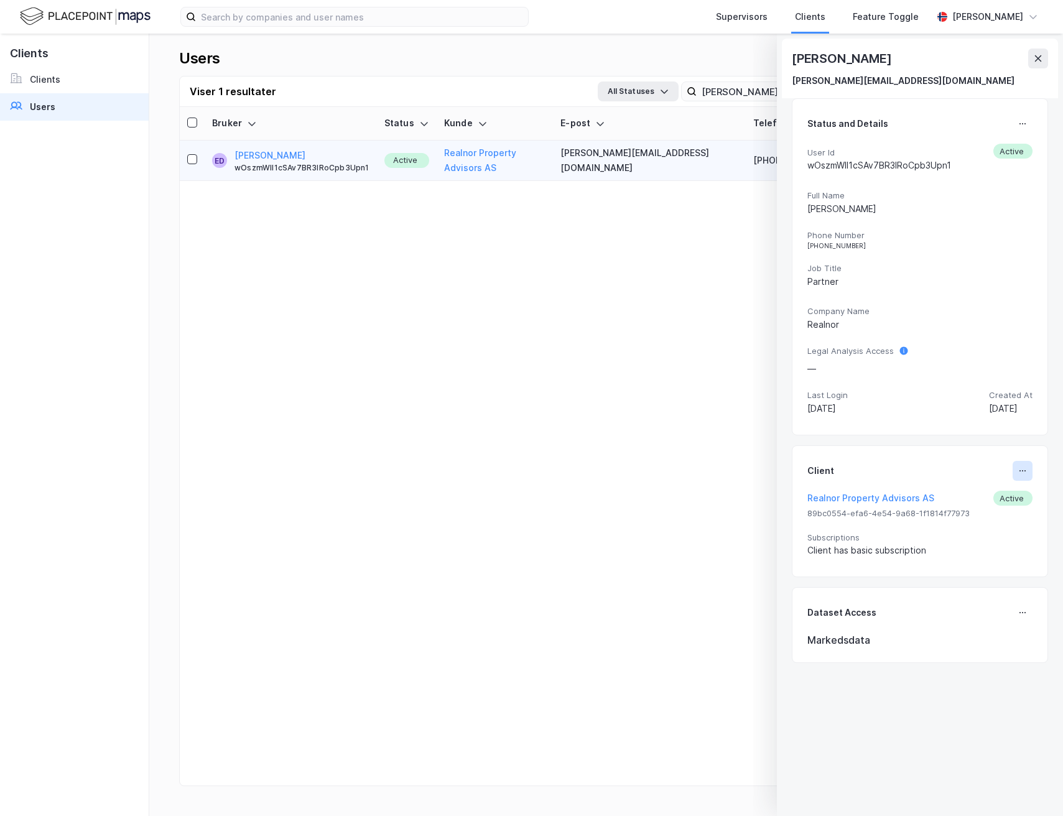
click at [1013, 477] on button at bounding box center [1023, 471] width 20 height 20
click at [982, 478] on div "Set Client" at bounding box center [981, 475] width 43 height 15
click at [1018, 466] on icon at bounding box center [1023, 471] width 10 height 10
type input "Realnor Property Advisors AS"
type input "User"
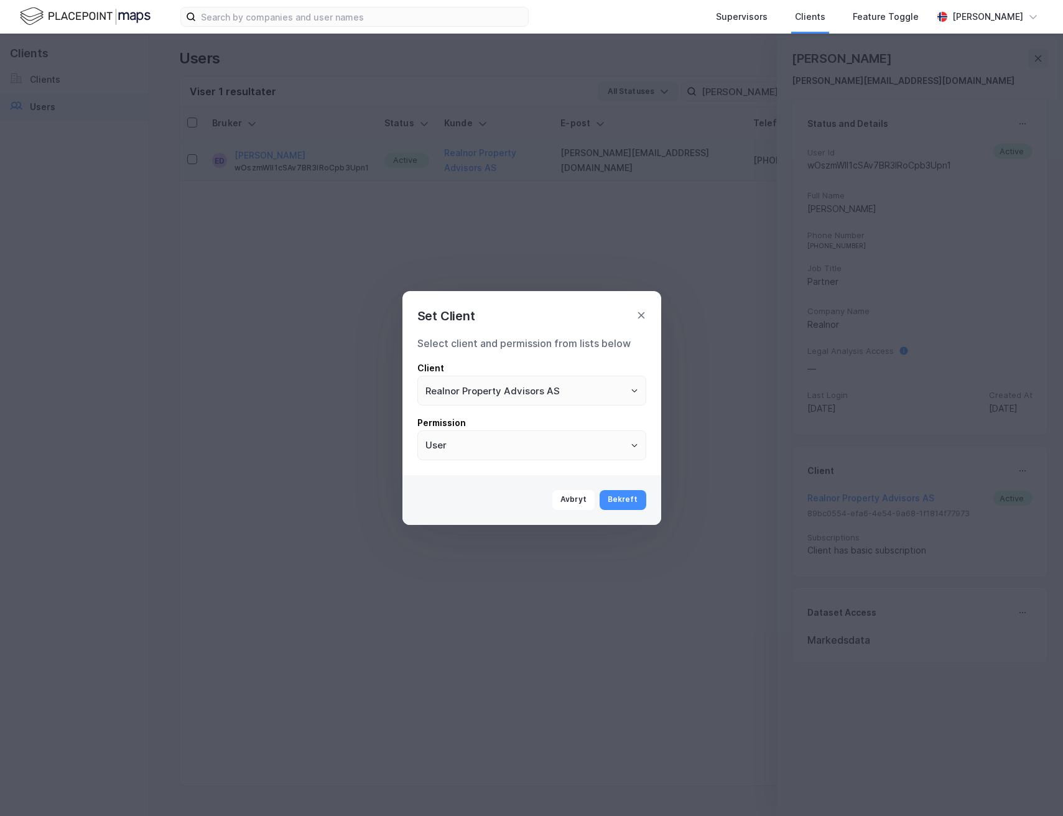
click at [982, 473] on div "Set Client Select client and permission from lists below Client Realnor Propert…" at bounding box center [531, 408] width 1063 height 816
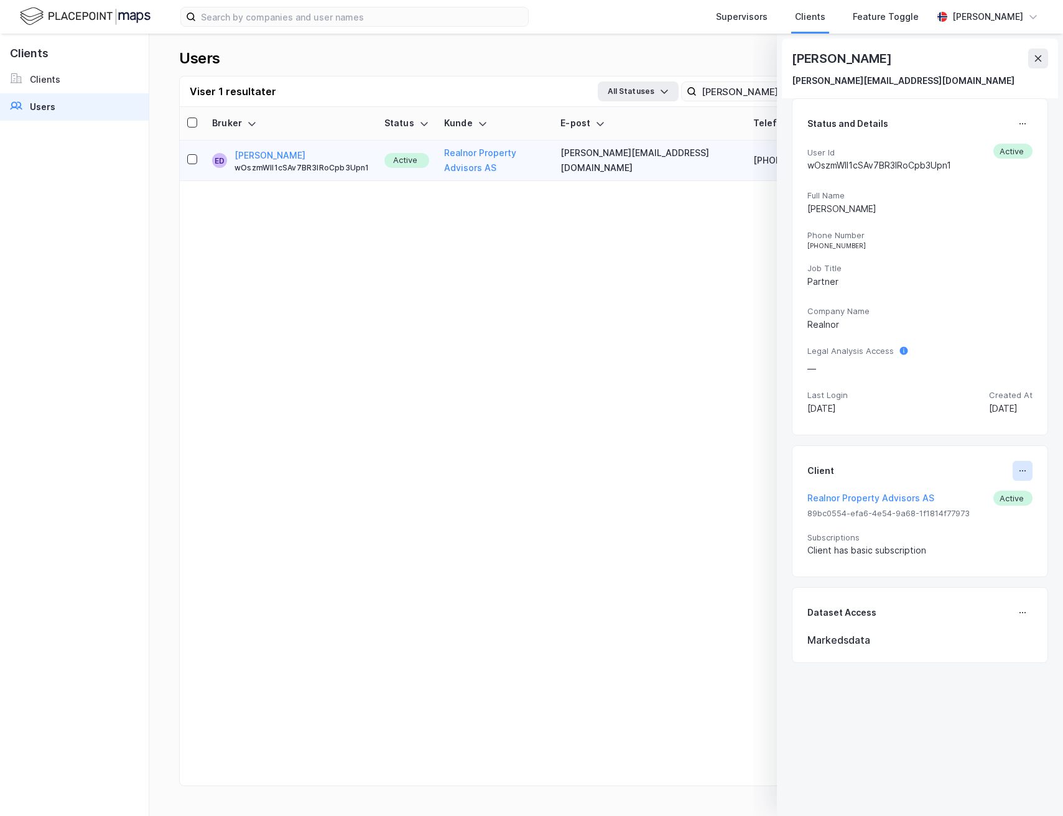
click at [1018, 467] on icon at bounding box center [1023, 471] width 10 height 10
click at [960, 478] on div "Set Client" at bounding box center [981, 475] width 43 height 15
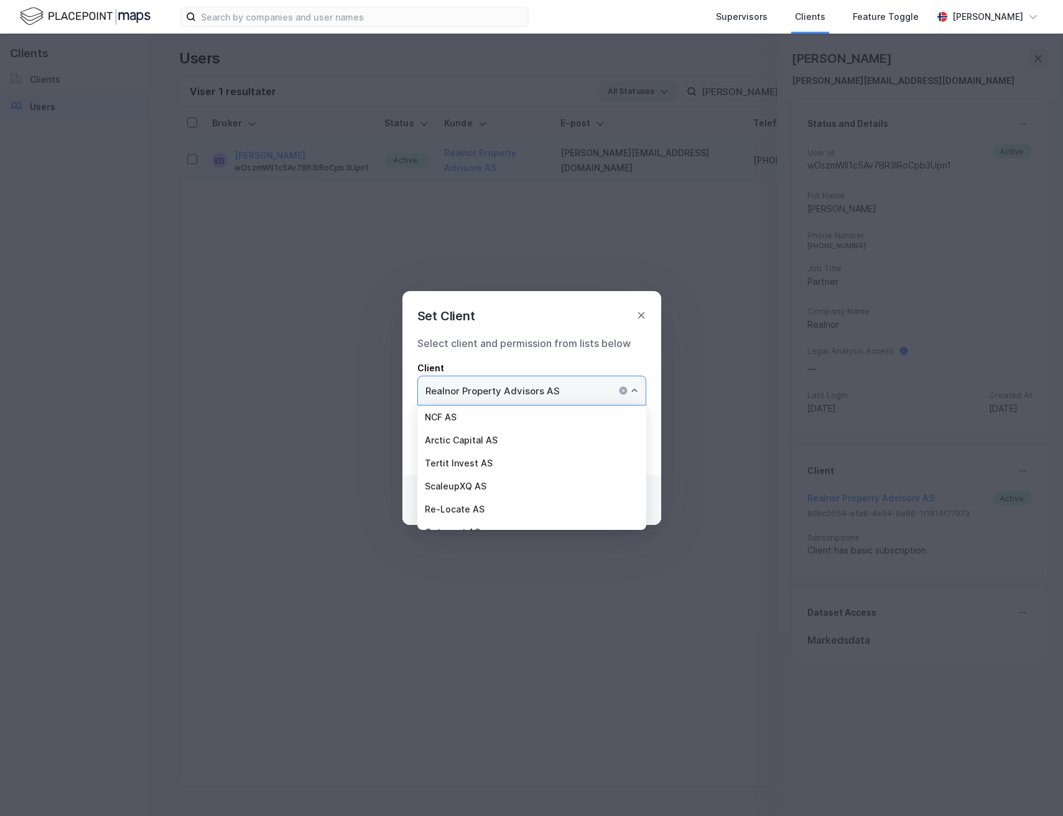
click at [590, 386] on input "Realnor Property Advisors AS" at bounding box center [532, 390] width 228 height 29
click at [496, 462] on li "Property House AS" at bounding box center [531, 463] width 229 height 23
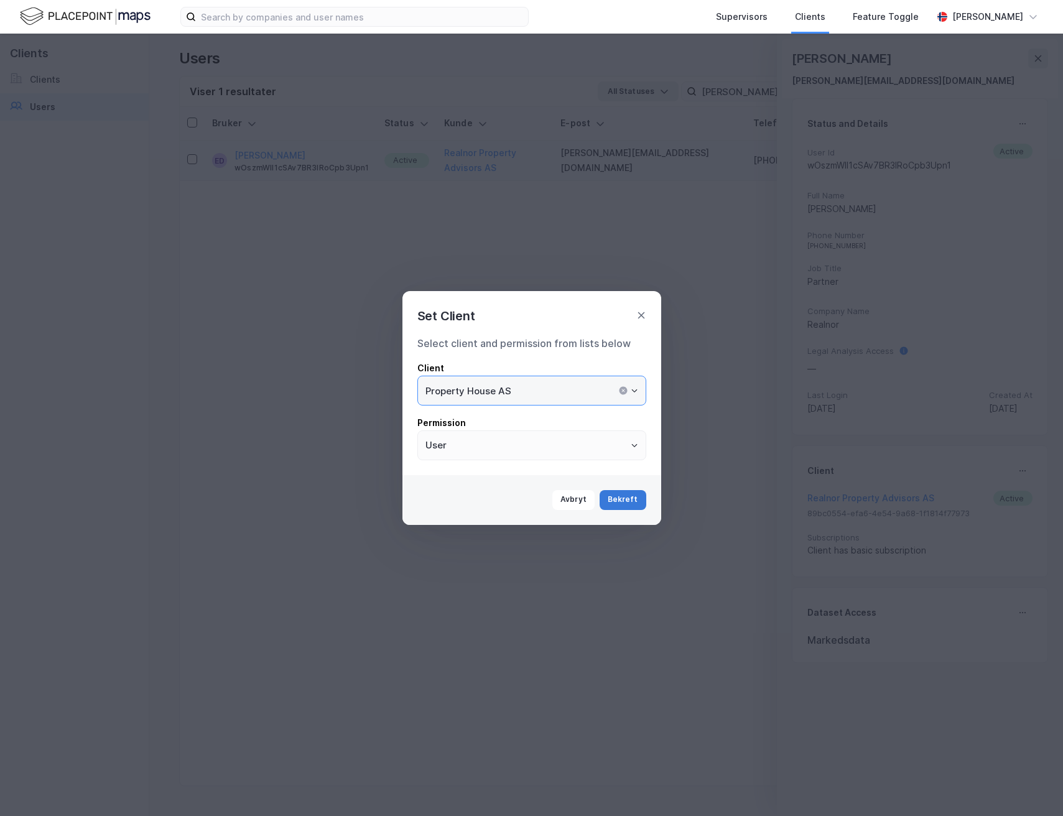
type input "Property House AS"
click at [627, 496] on button "Bekreft" at bounding box center [623, 500] width 47 height 20
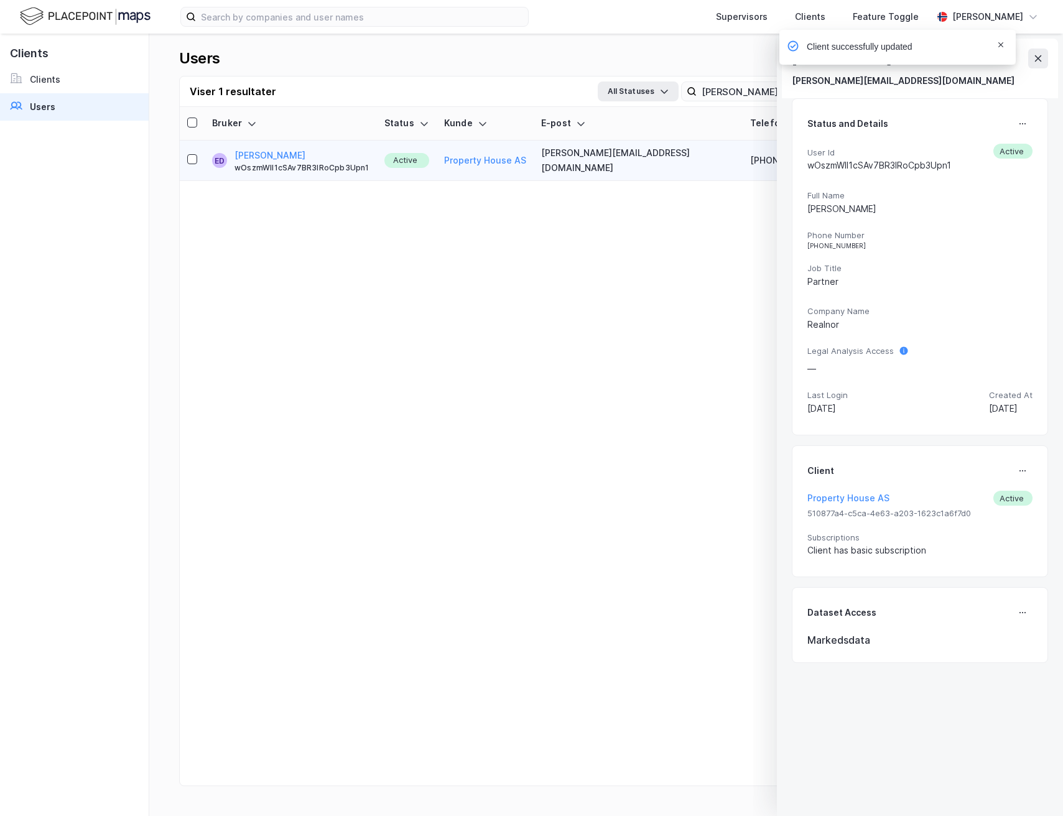
click at [1003, 44] on icon "Notifications Alt+T" at bounding box center [1000, 44] width 7 height 7
click at [1037, 30] on div "Client successfully updated" at bounding box center [935, 30] width 236 height 0
click at [1040, 59] on icon at bounding box center [1038, 58] width 7 height 6
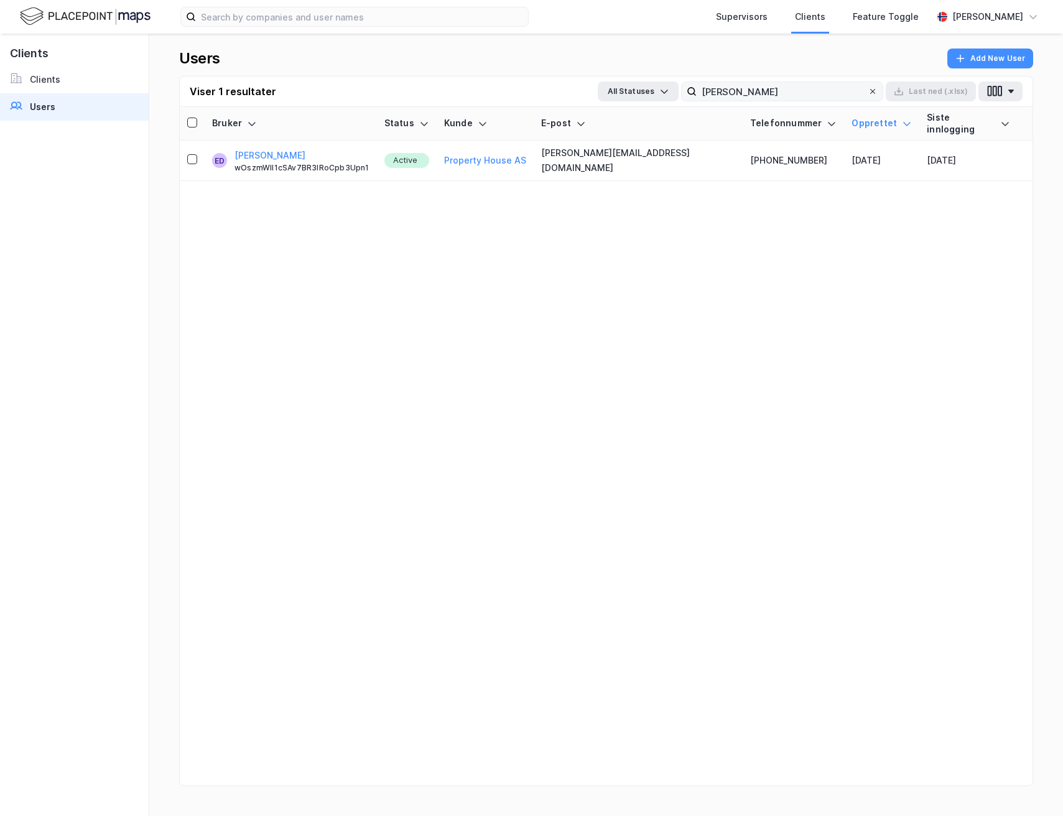
click at [875, 93] on icon at bounding box center [872, 91] width 5 height 5
click at [868, 93] on input "[PERSON_NAME]" at bounding box center [782, 91] width 171 height 19
click at [763, 94] on input "[PERSON_NAME]" at bounding box center [782, 91] width 171 height 19
